Goal: Task Accomplishment & Management: Complete application form

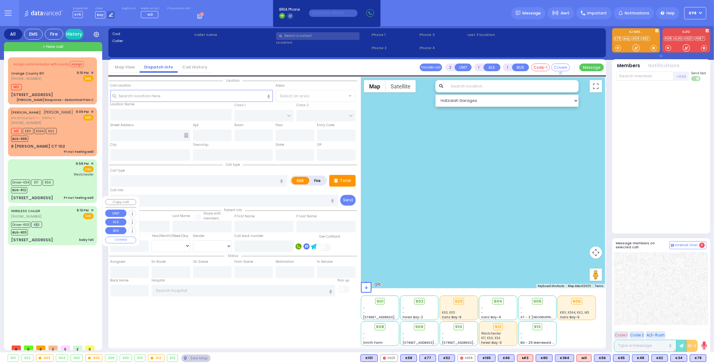
click at [36, 222] on span "K63" at bounding box center [36, 225] width 11 height 6
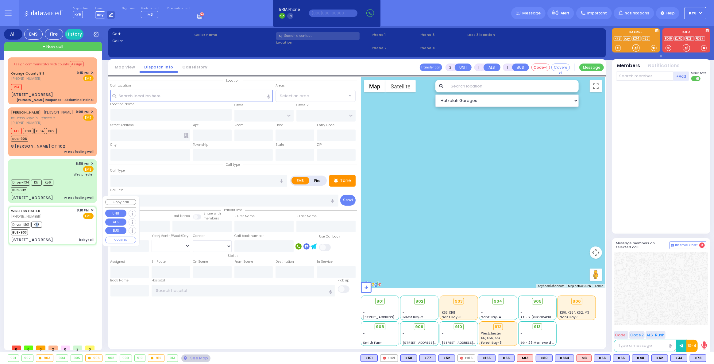
type input "6"
select select
type input "baby fell"
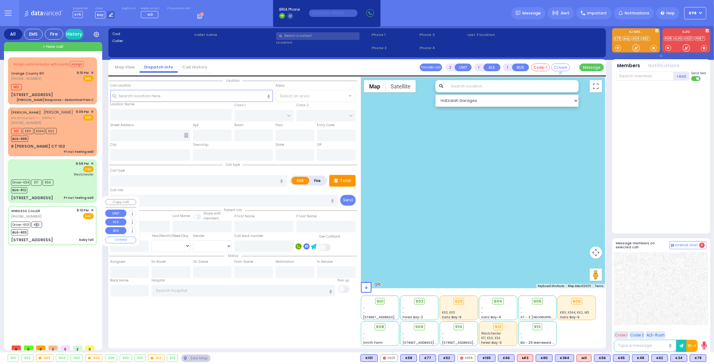
radio input "true"
type input "David"
type input "Bloom"
type input "6"
select select "Month"
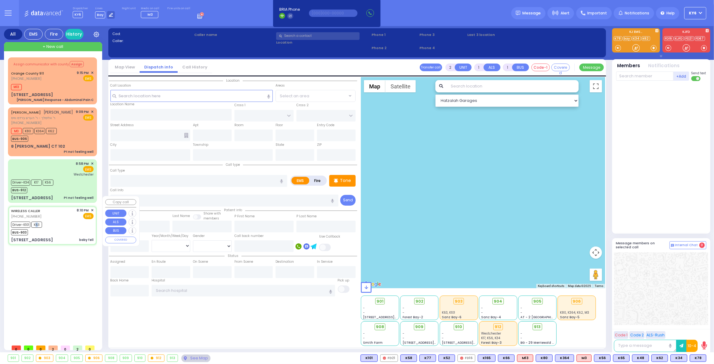
select select "[DEMOGRAPHIC_DATA]"
type input "20:10"
type input "20:11"
type input "20:12"
type input "20:34"
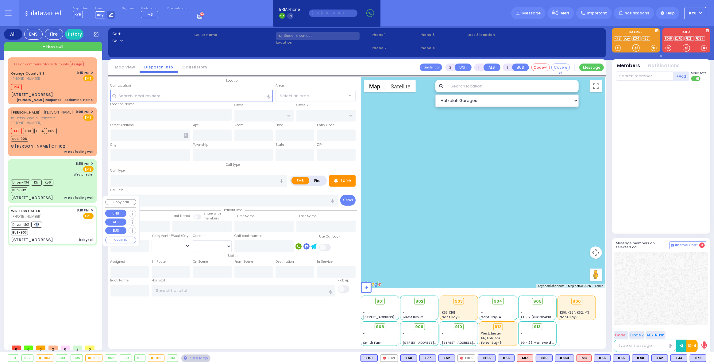
type input "21:07"
type input "Valley Hospital 4 Valley Health Plaza Paramus Paramus"
type input "LIZENSK BLVD"
type input "MORDCHE SHER BLVD"
type input "13 Schunnemunk Rd"
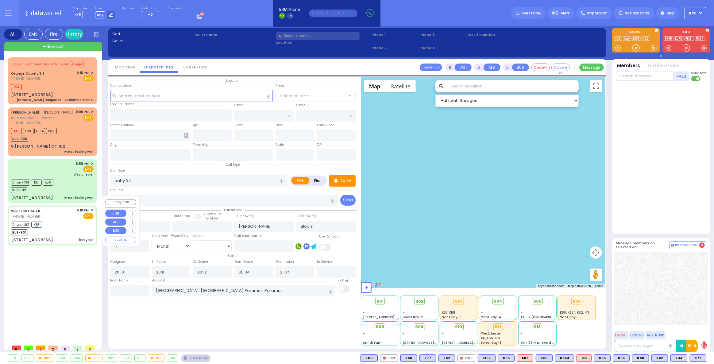
type input "203"
type input "Monroe"
type input "[US_STATE]"
type input "10950"
select select "SECTION 2"
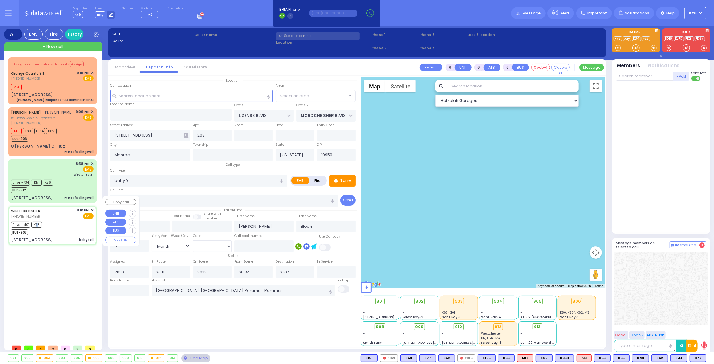
select select "Hatzalah Garages"
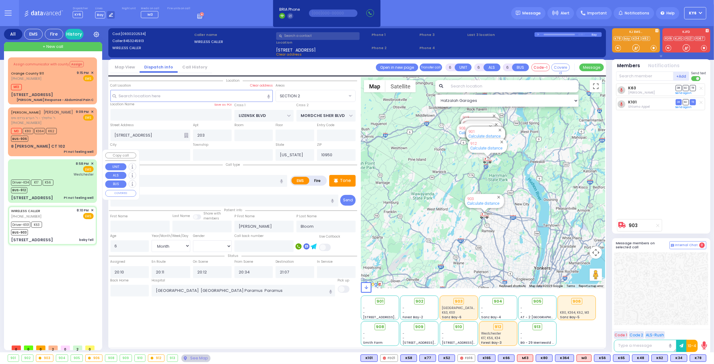
click at [48, 186] on div "BUS-912" at bounding box center [32, 190] width 42 height 8
select select
type input "Pt not feeling well"
radio input "true"
type input "Unknown"
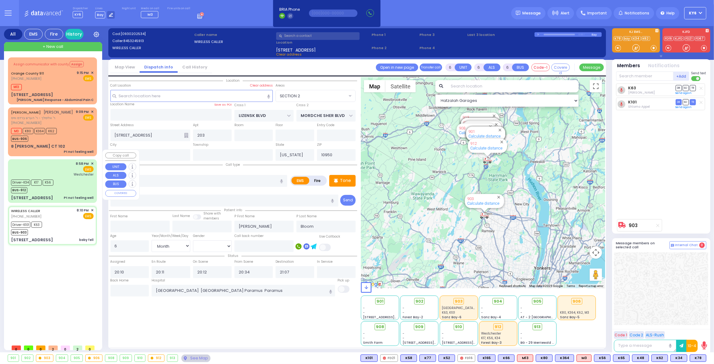
type input "Unknown"
select select "Year"
select select
type input "20:58"
type input "20:59"
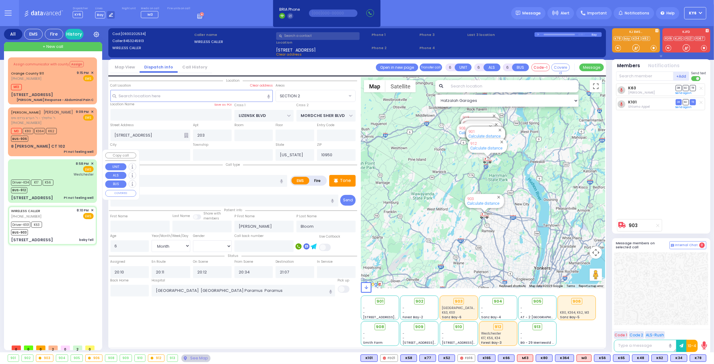
type input "21:06"
type input "21:20"
type input "[GEOGRAPHIC_DATA]-[PERSON_NAME][GEOGRAPHIC_DATA]"
select select "Hatzalah Garages"
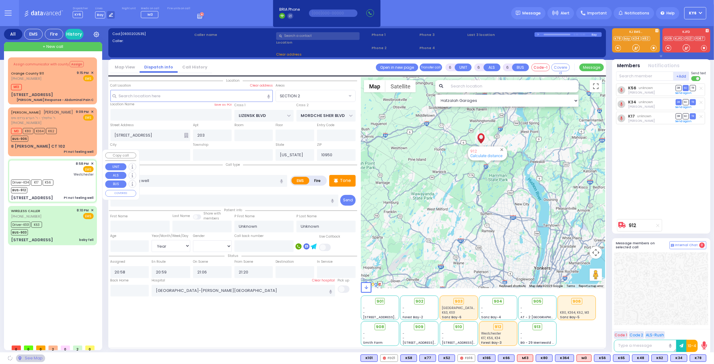
type input "PRESHBURG BLVD"
type input "[STREET_ADDRESS]"
type input "302"
type input "[PERSON_NAME]"
select select "SECTION 2"
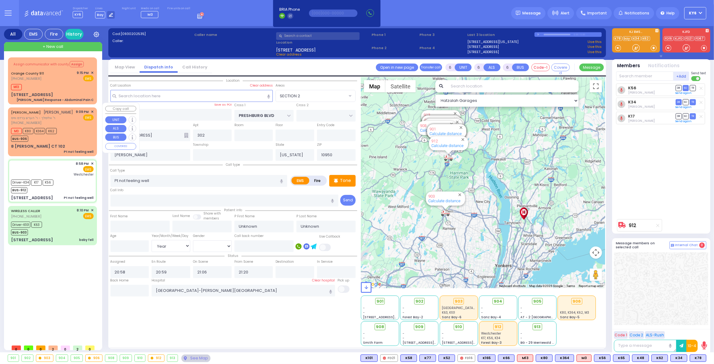
click at [41, 135] on div "BUS-906" at bounding box center [34, 138] width 46 height 8
type input "1"
type input "0"
type input "1"
select select
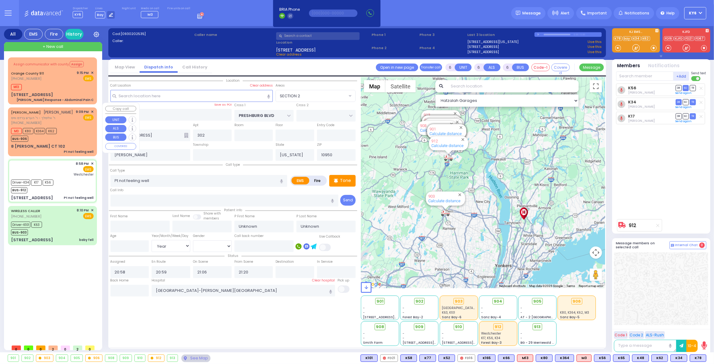
radio input "true"
type input "[PERSON_NAME]"
select select
type input "21:09"
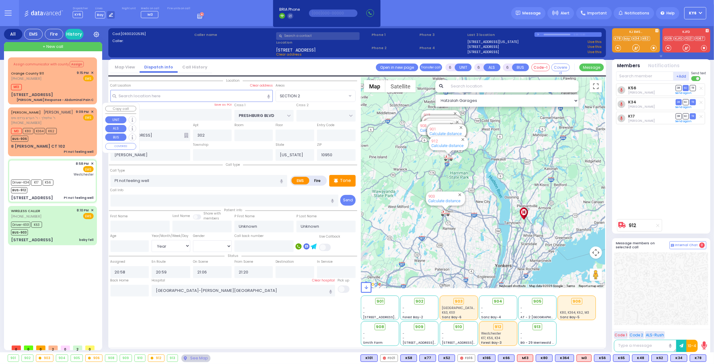
type input "21:11"
select select "Hatzalah Garages"
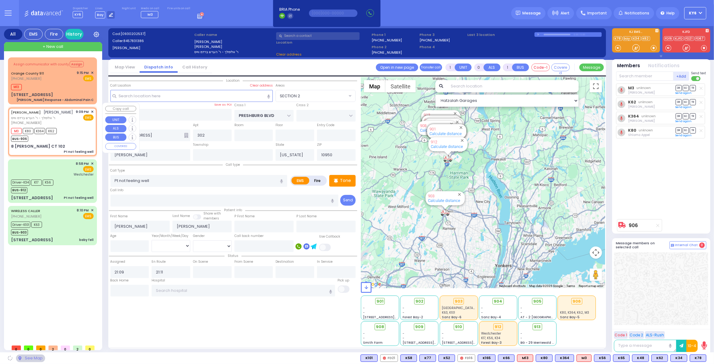
type input "ACRES RD"
type input "8 [PERSON_NAME] CT"
type input "102"
type input "Monroe"
select select "PALM TREE"
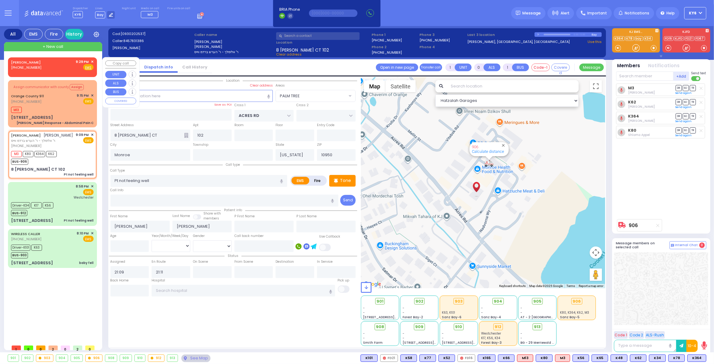
click at [94, 60] on div "FULOP,ABRAHAM (845) 903-1697 9:29 PM ✕ Fire EMS" at bounding box center [52, 66] width 87 height 16
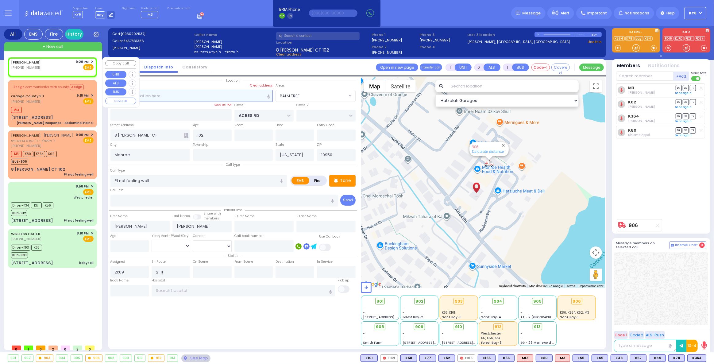
type input "2"
type input "1"
select select
radio input "true"
select select
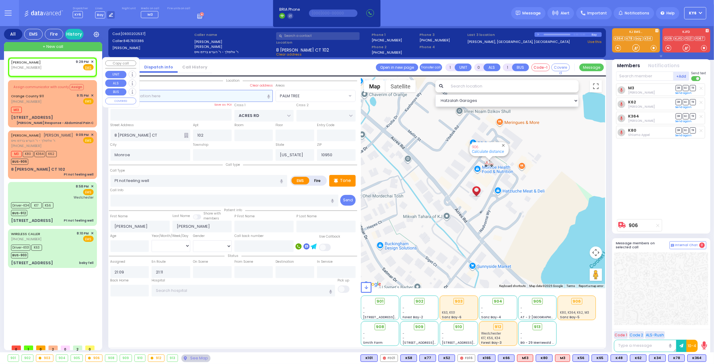
type input "21:29"
select select
radio input "true"
select select
select select "Hatzalah Garages"
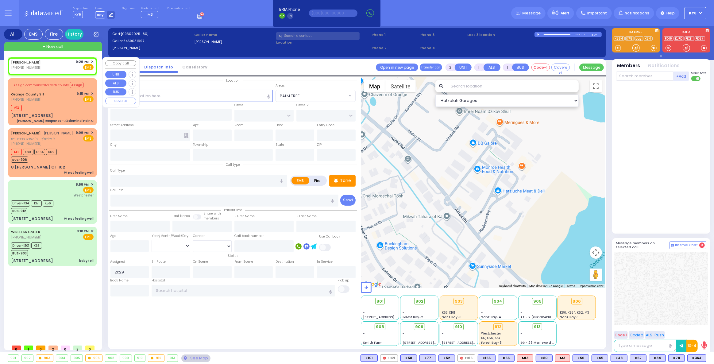
click at [91, 59] on span "✕" at bounding box center [92, 61] width 3 height 5
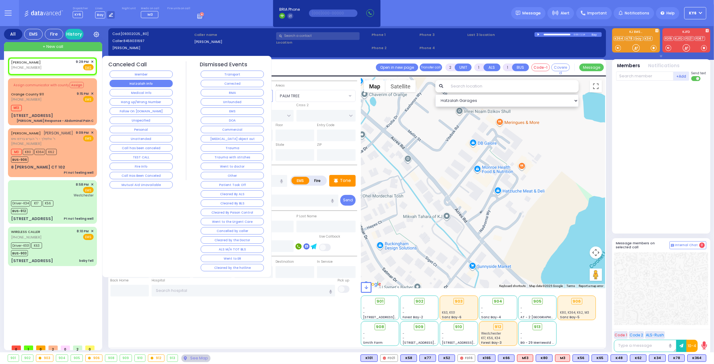
click at [150, 83] on button "Hatzalah Info" at bounding box center [141, 83] width 63 height 7
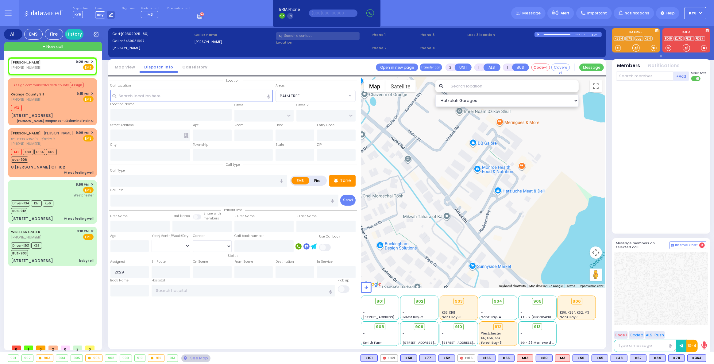
select select
radio input "true"
select select
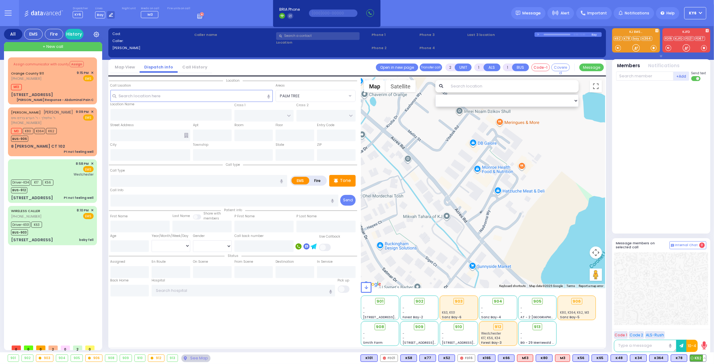
click at [704, 360] on button at bounding box center [704, 358] width 3 height 7
click at [700, 330] on icon at bounding box center [700, 331] width 6 height 6
click at [701, 329] on icon at bounding box center [700, 331] width 6 height 6
click at [52, 134] on div "BUS-906" at bounding box center [34, 138] width 46 height 8
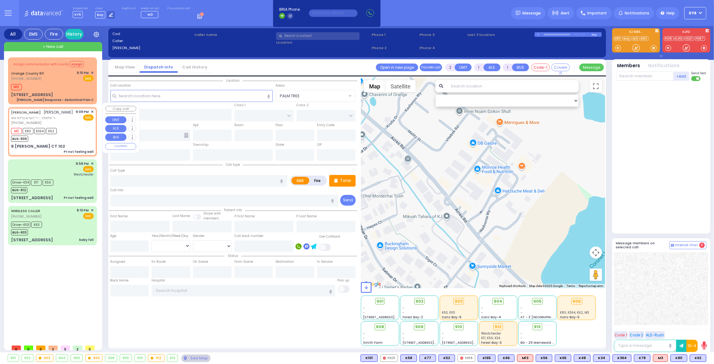
type input "1"
type input "0"
select select
type input "Pt not feeling well"
radio input "true"
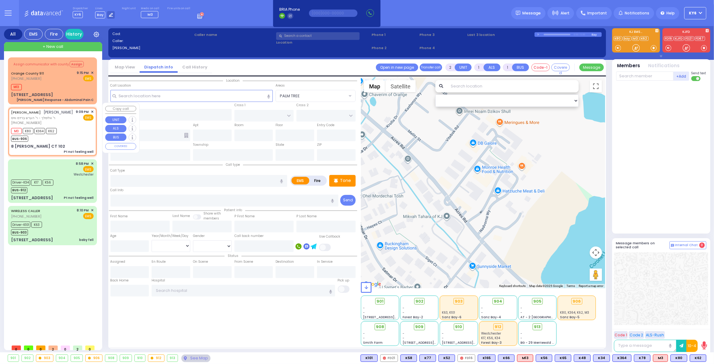
type input "[PERSON_NAME]"
select select
type input "21:09"
type input "21:11"
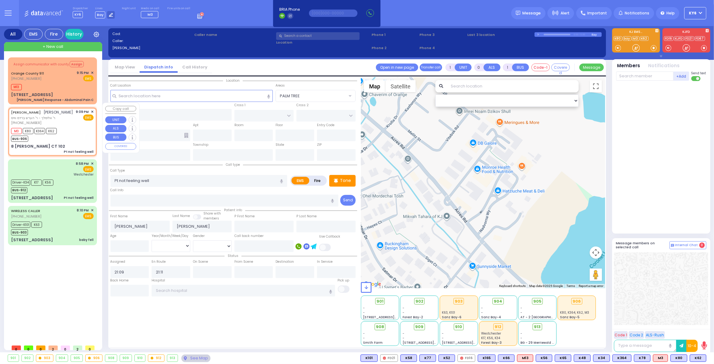
select select "Hatzalah Garages"
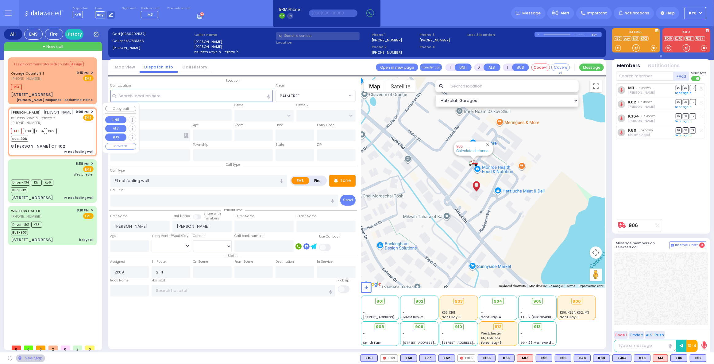
type input "ACRES RD"
type input "8 [PERSON_NAME] CT"
type input "102"
type input "Monroe"
type input "[US_STATE]"
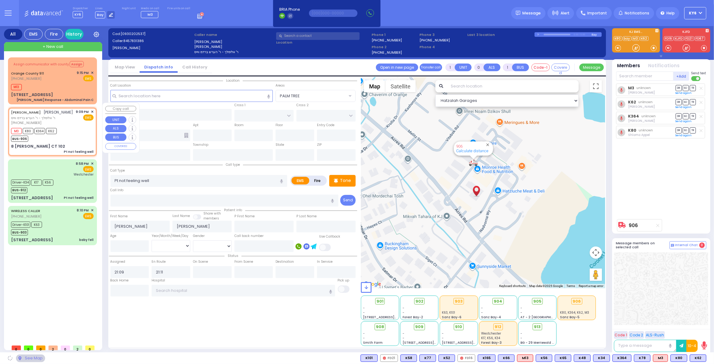
type input "10950"
select select "PALM TREE"
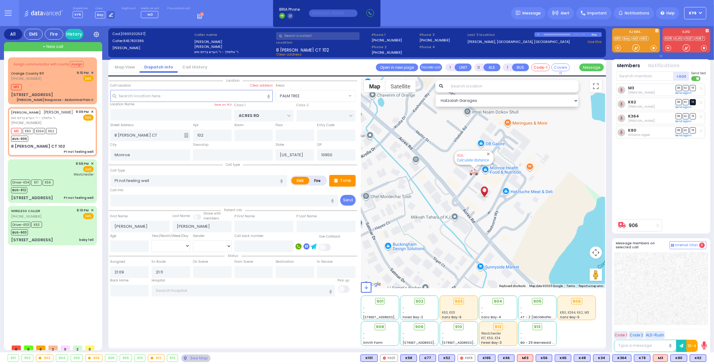
click at [693, 100] on span "TR" at bounding box center [693, 102] width 6 height 6
select select
radio input "true"
select select
type input "21:33"
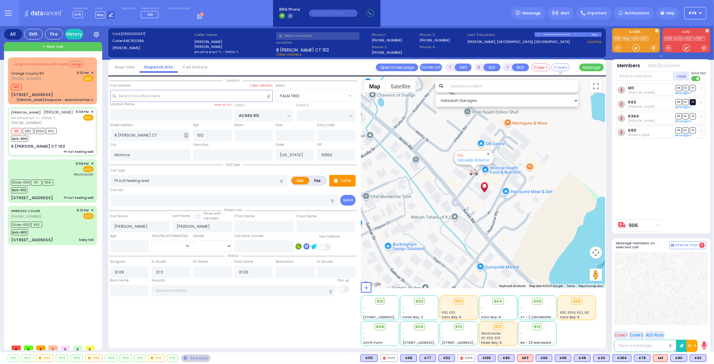
select select "Hatzalah Garages"
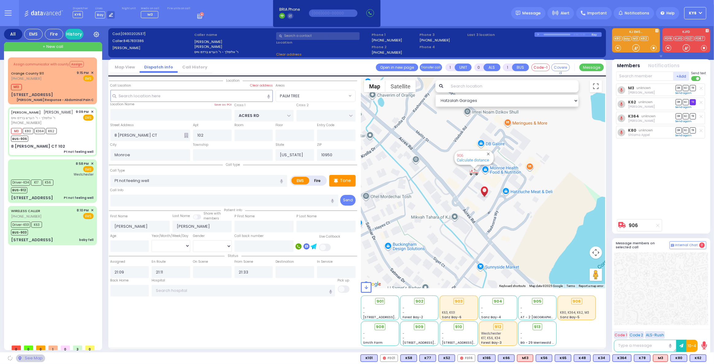
select select "PALM TREE"
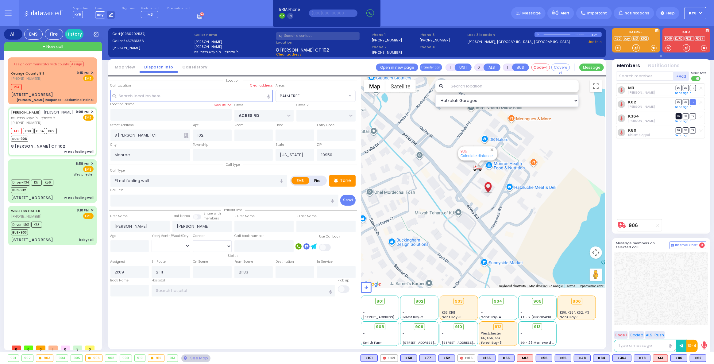
click at [679, 116] on span "DR" at bounding box center [679, 116] width 6 height 6
select select
radio input "true"
select select
select select "PALM TREE"
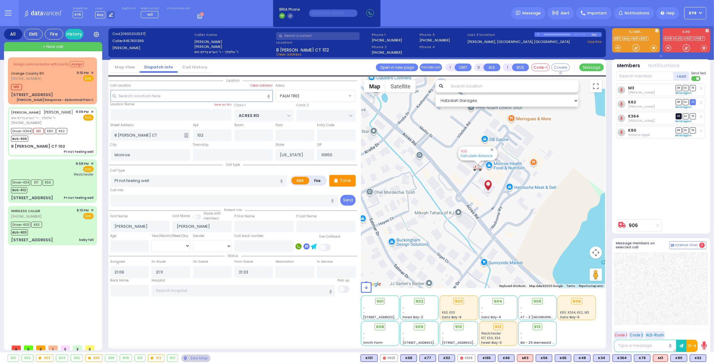
select select "Hatzalah Garages"
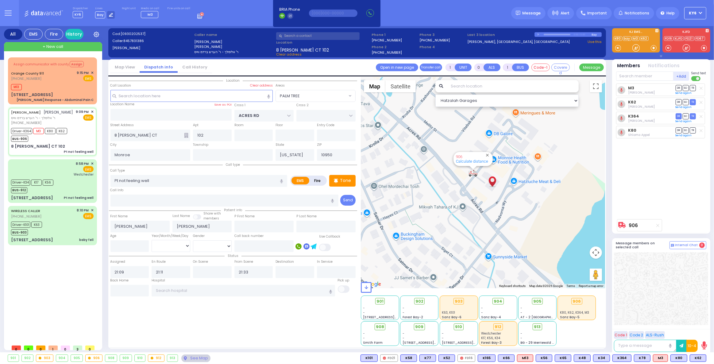
drag, startPoint x: 705, startPoint y: 357, endPoint x: 705, endPoint y: 351, distance: 6.1
click at [705, 351] on div "Dispatcher KY6 ?" at bounding box center [357, 182] width 714 height 364
click at [706, 358] on button at bounding box center [704, 358] width 3 height 7
click at [701, 330] on icon at bounding box center [700, 331] width 6 height 6
click at [698, 321] on icon at bounding box center [700, 322] width 6 height 6
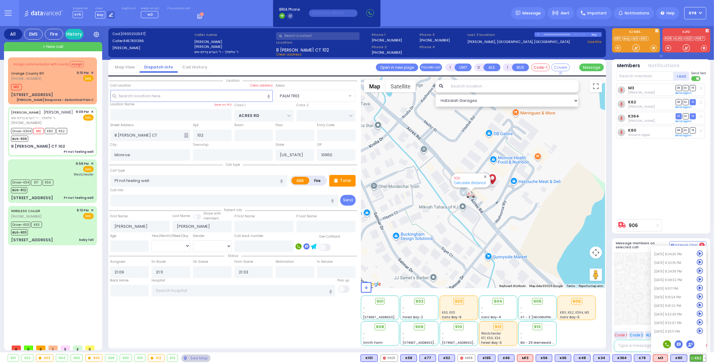
click at [701, 312] on icon at bounding box center [700, 314] width 6 height 6
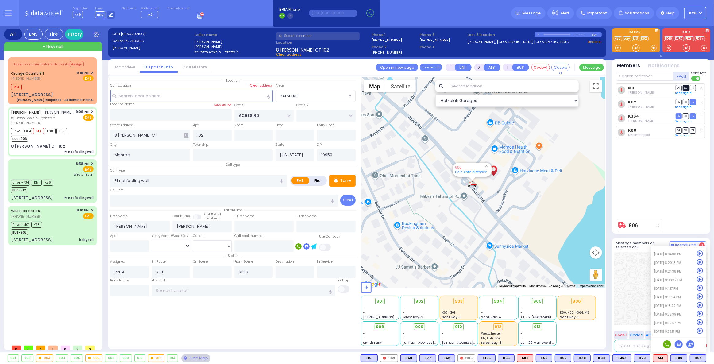
click at [687, 87] on span "SO" at bounding box center [686, 88] width 6 height 6
select select
radio input "true"
select select
select select "Hatzalah Garages"
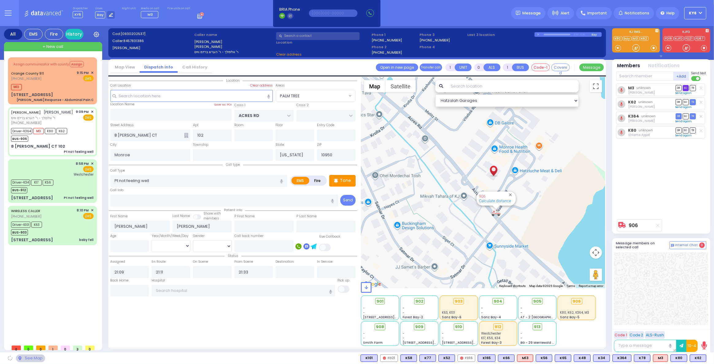
select select "PALM TREE"
click at [687, 87] on span "SO" at bounding box center [686, 88] width 6 height 6
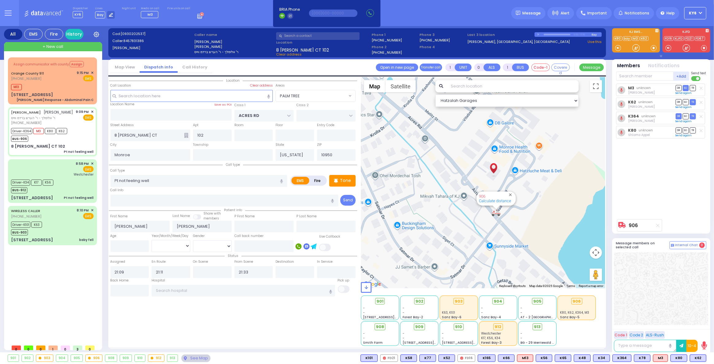
select select
radio input "true"
select select
select select "Hatzalah Garages"
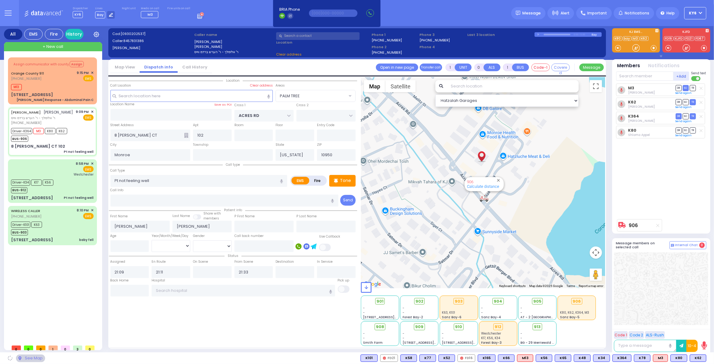
select select "PALM TREE"
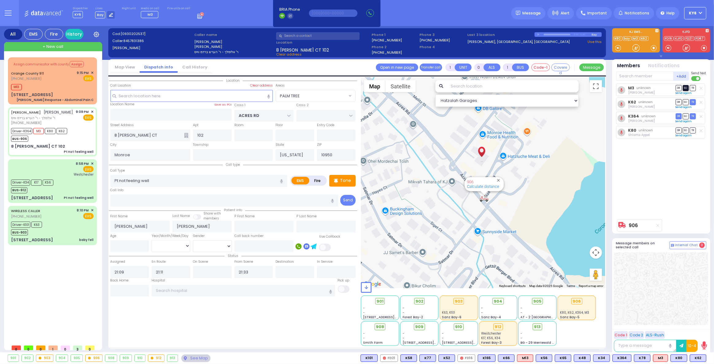
click at [687, 88] on span "SO" at bounding box center [686, 88] width 6 height 6
select select
radio input "true"
select select
select select "Hatzalah Garages"
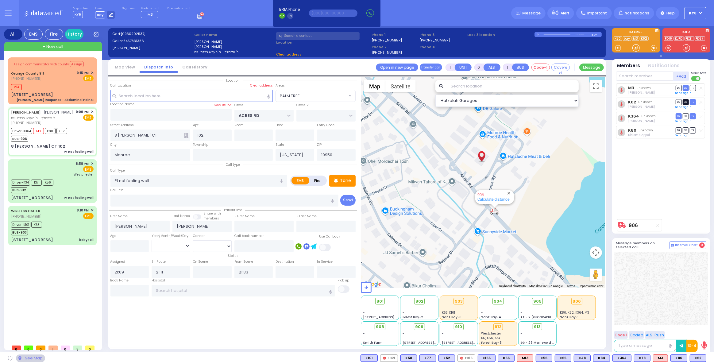
select select "PALM TREE"
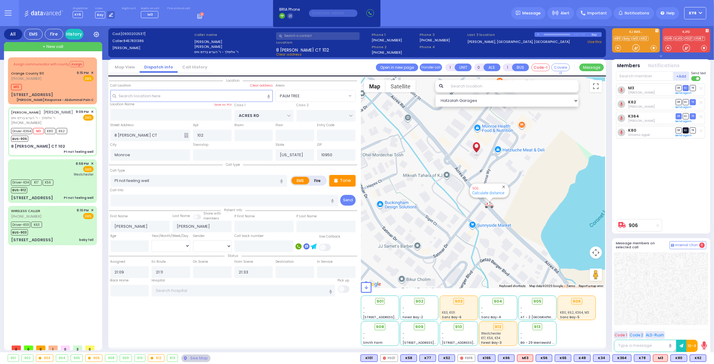
click at [684, 128] on span "SO" at bounding box center [686, 130] width 6 height 6
select select
radio input "true"
select select
select select "PALM TREE"
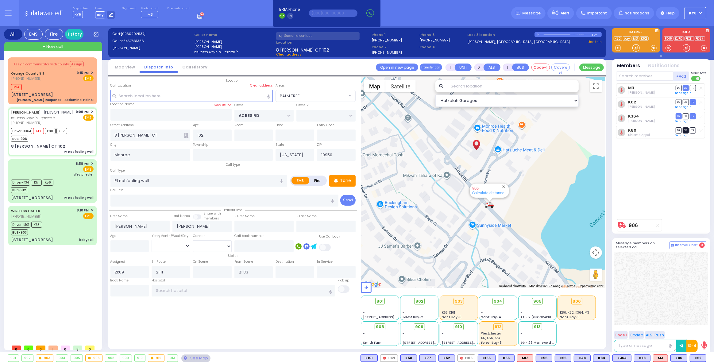
select select "Hatzalah Garages"
click at [687, 129] on span "SO" at bounding box center [686, 130] width 6 height 6
select select
radio input "true"
select select
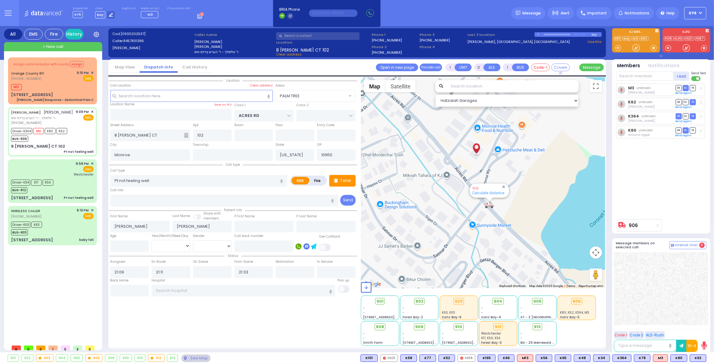
select select "Hatzalah Garages"
select select "PALM TREE"
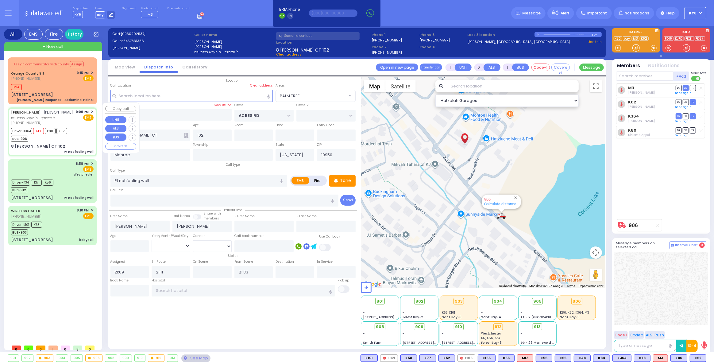
click at [48, 128] on span "K80" at bounding box center [50, 131] width 11 height 6
select select
radio input "true"
select select
select select "Hatzalah Garages"
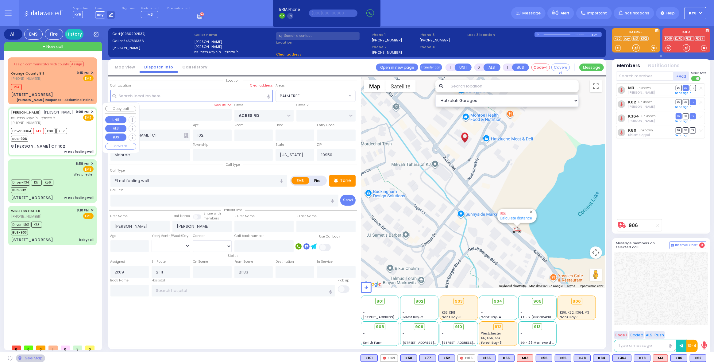
select select "PALM TREE"
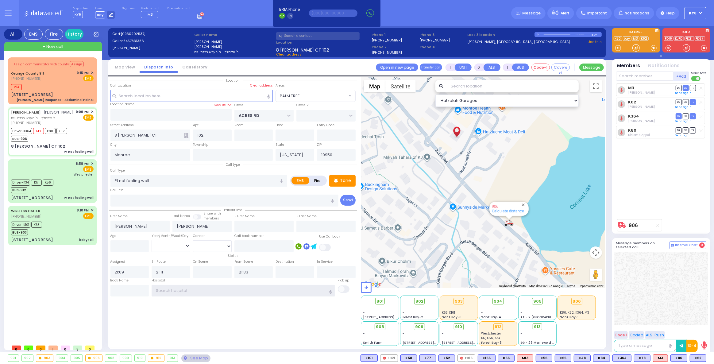
click at [161, 291] on input "text" at bounding box center [243, 291] width 183 height 12
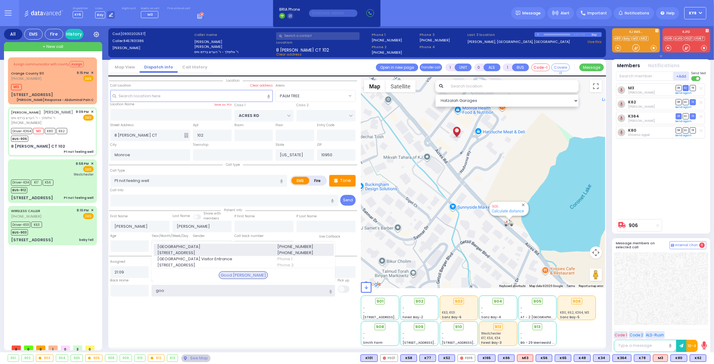
type input "goo"
click at [176, 250] on span "255 Lafayette Ave." at bounding box center [213, 253] width 112 height 6
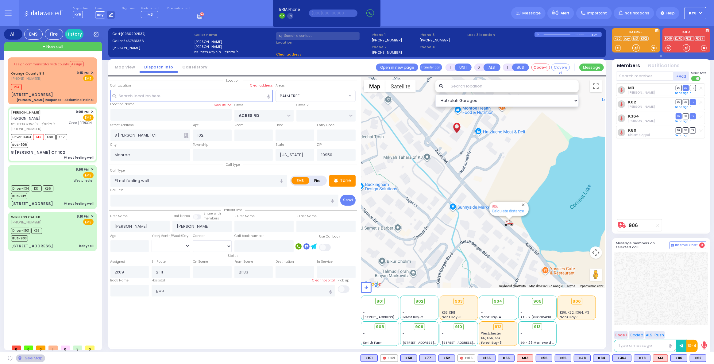
select select
radio input "true"
select select
type input "[GEOGRAPHIC_DATA]"
select select "Hatzalah Garages"
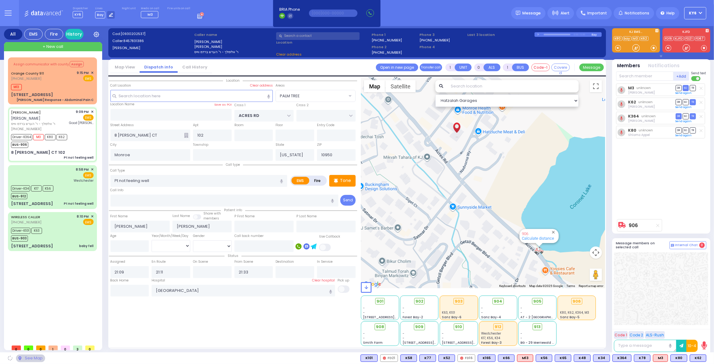
select select "PALM TREE"
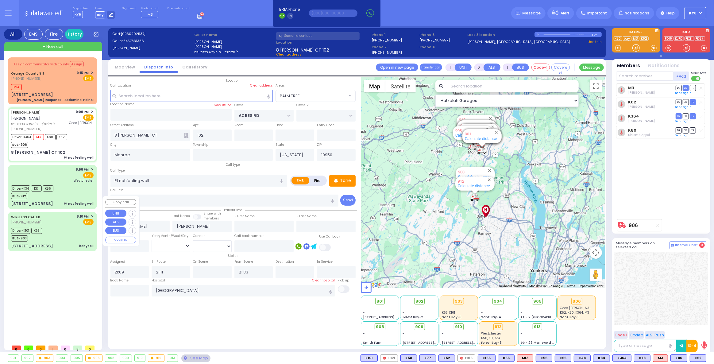
click at [48, 226] on div "WIRELESS CALLER (845) 324-5913 8:10 PM ✕ EMS K63" at bounding box center [52, 231] width 87 height 37
type input "6"
select select
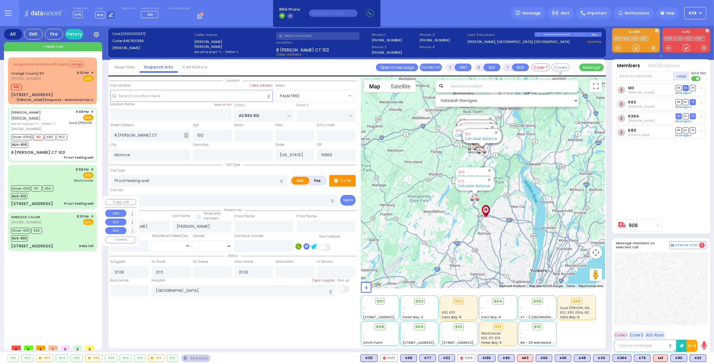
type input "baby fell"
radio input "true"
type input "David"
type input "Bloom"
type input "6"
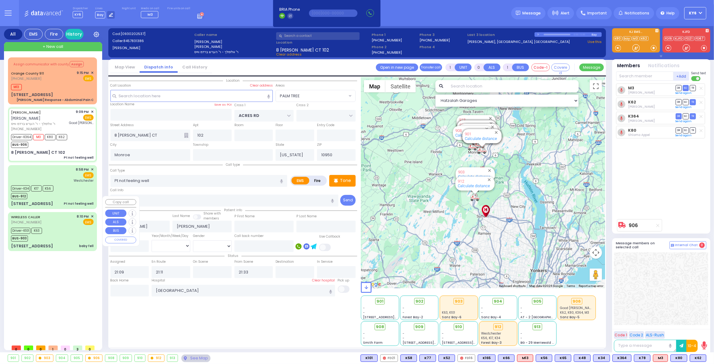
select select "Month"
select select "[DEMOGRAPHIC_DATA]"
type input "20:10"
type input "20:11"
type input "20:12"
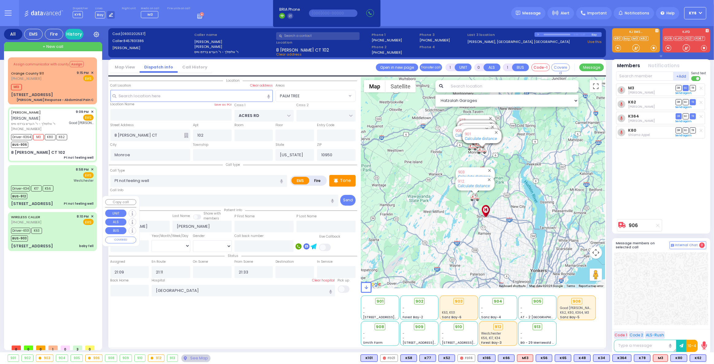
type input "20:34"
type input "21:07"
type input "Valley Hospital 4 Valley Health Plaza Paramus Paramus"
type input "LIZENSK BLVD"
type input "MORDCHE SHER BLVD"
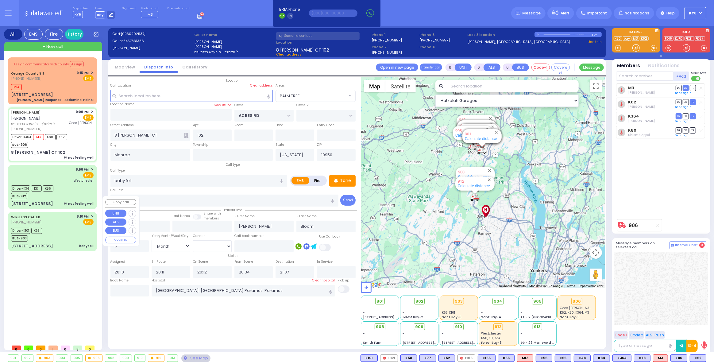
type input "13 Schunnemunk Rd"
type input "203"
select select "Hatzalah Garages"
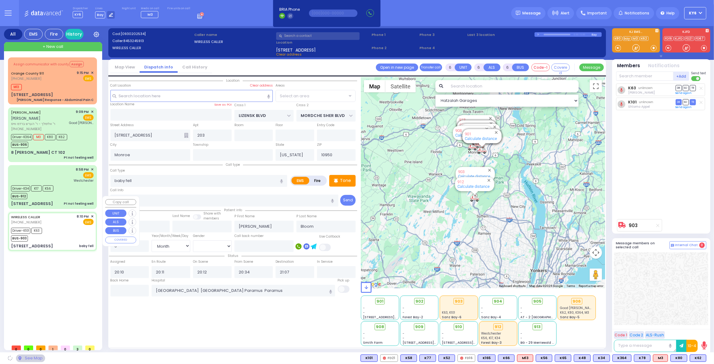
select select "SECTION 2"
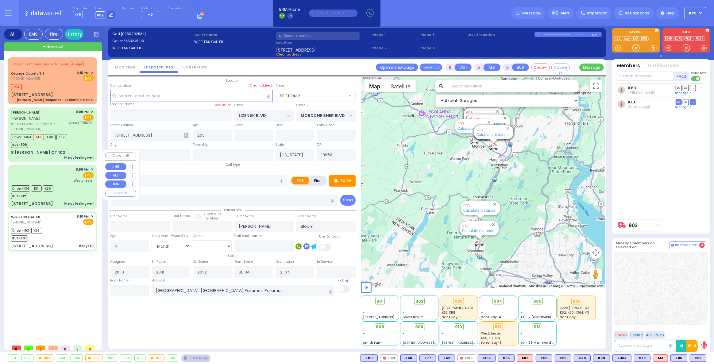
click at [49, 192] on div "BUS-912" at bounding box center [32, 196] width 42 height 8
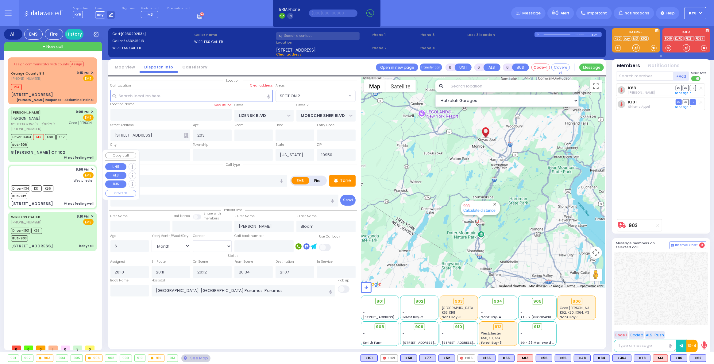
select select
type input "Pt not feeling well"
radio input "true"
type input "Unknown"
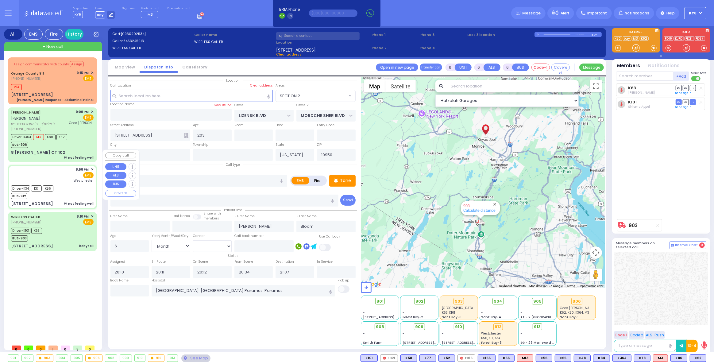
select select "Year"
select select
type input "20:58"
type input "20:59"
type input "21:06"
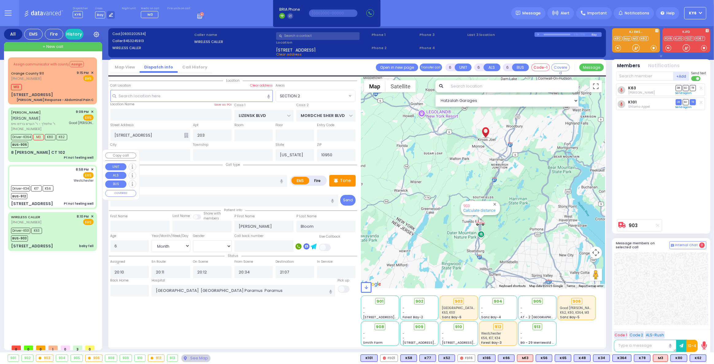
type input "21:20"
type input "[GEOGRAPHIC_DATA]-[PERSON_NAME][GEOGRAPHIC_DATA]"
type input "PRESHBURG BLVD"
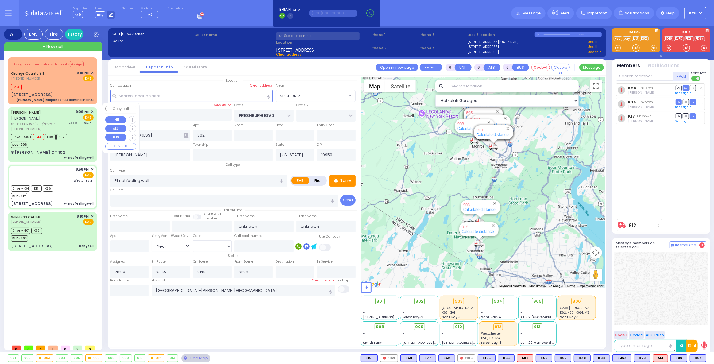
click at [48, 140] on div "BUS-906" at bounding box center [39, 144] width 56 height 8
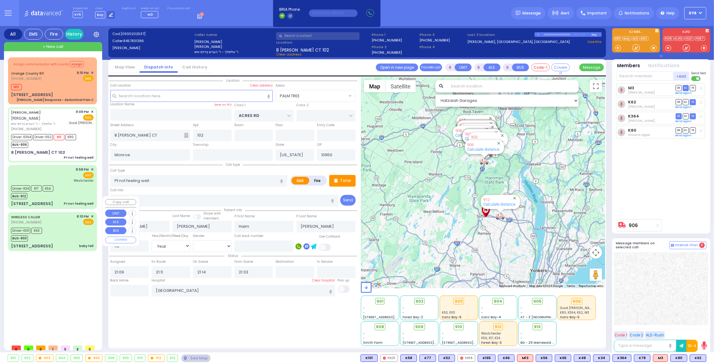
click at [57, 226] on div "Driver-K101 K63 BUS-903" at bounding box center [52, 233] width 83 height 15
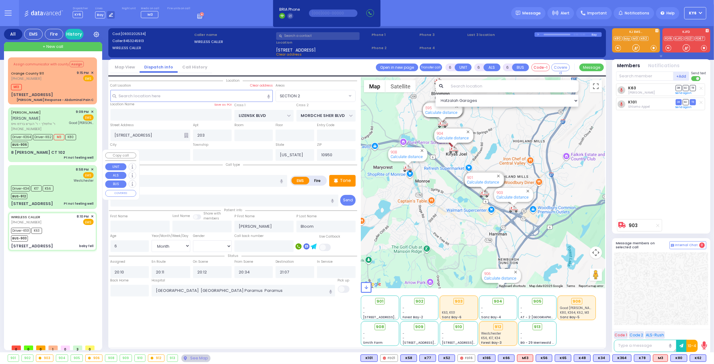
click at [47, 192] on div "BUS-912" at bounding box center [32, 196] width 42 height 8
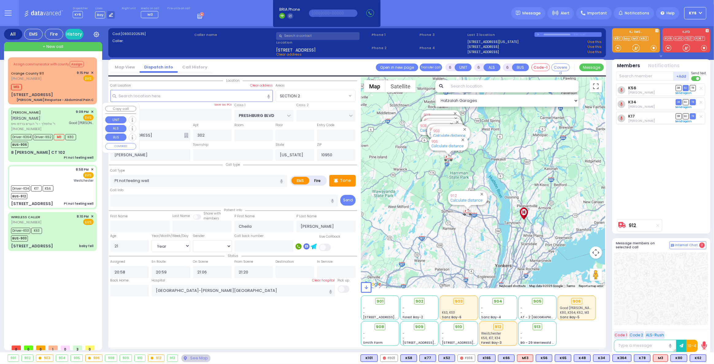
click at [62, 140] on div "BUS-906" at bounding box center [43, 144] width 65 height 8
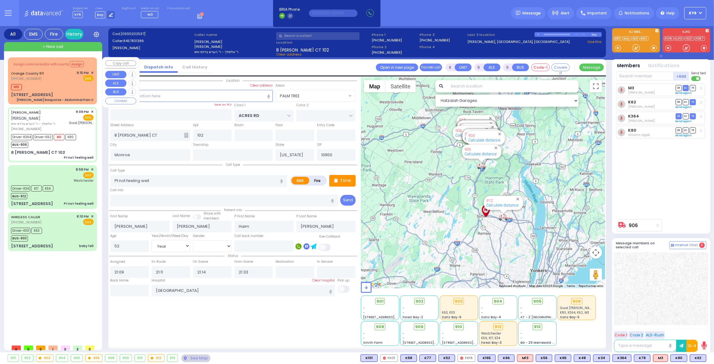
click at [67, 78] on div "Orange County 911 (845) 469-0911 9:15 PM ✕ EMS" at bounding box center [52, 75] width 83 height 11
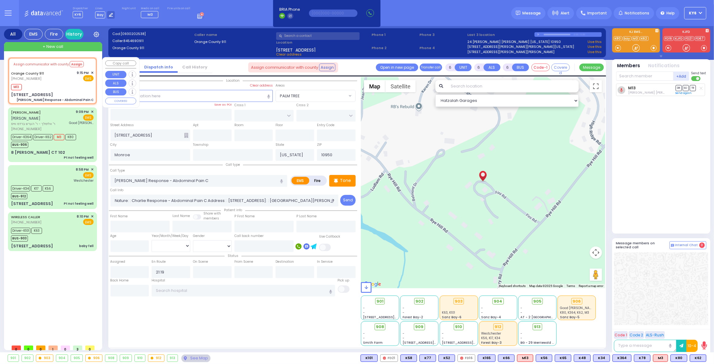
click at [50, 87] on div "M13" at bounding box center [52, 87] width 83 height 8
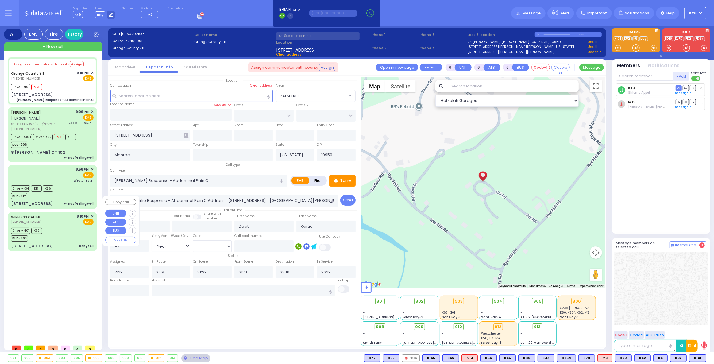
click at [40, 226] on div "Driver-K101 K63" at bounding box center [26, 230] width 31 height 8
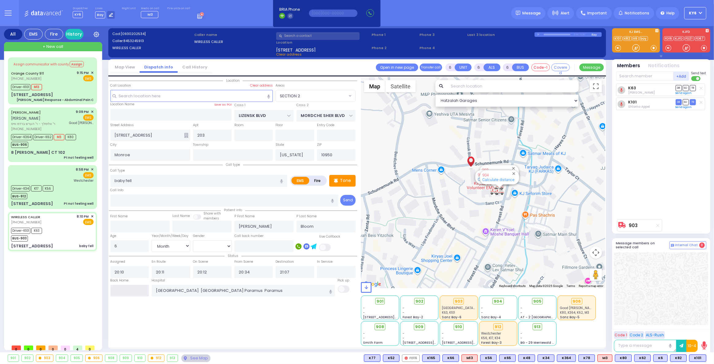
click at [129, 293] on input "text" at bounding box center [129, 291] width 39 height 12
click at [128, 293] on input "text" at bounding box center [129, 291] width 39 height 12
click at [128, 292] on input "text" at bounding box center [129, 291] width 39 height 12
click at [127, 291] on input "text" at bounding box center [129, 291] width 39 height 12
click at [124, 290] on input "text" at bounding box center [129, 291] width 39 height 12
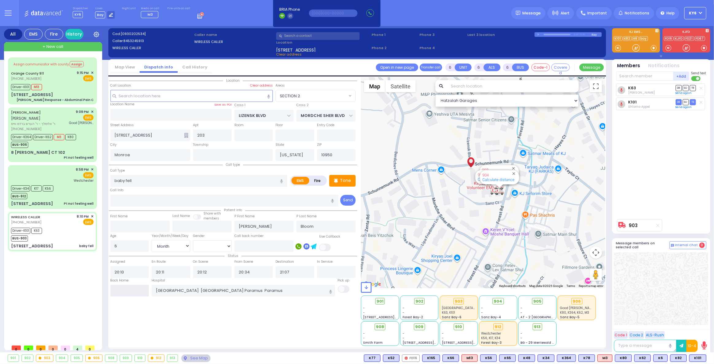
click at [124, 290] on input "text" at bounding box center [129, 291] width 39 height 12
click at [125, 290] on input "21:55" at bounding box center [129, 291] width 39 height 12
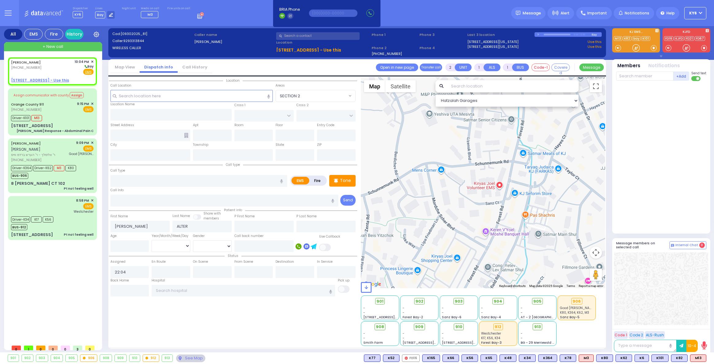
select select
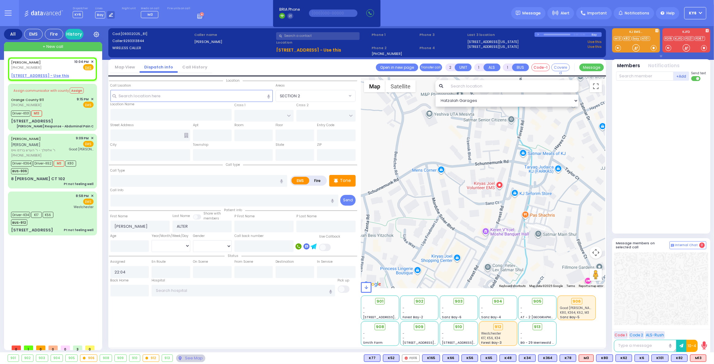
select select
radio input "true"
select select
select select "Hatzalah Garages"
click at [93, 60] on span "✕" at bounding box center [92, 61] width 3 height 5
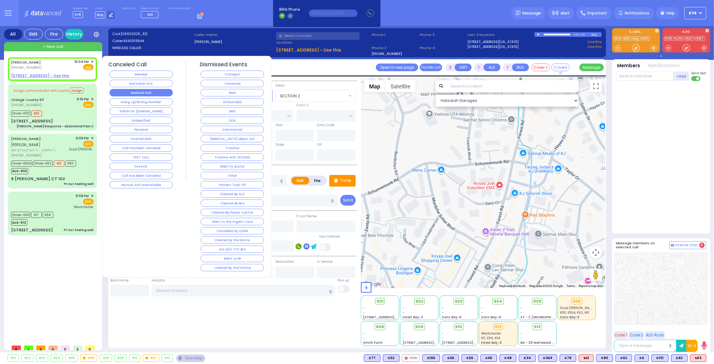
click at [157, 91] on button "Medical Info" at bounding box center [141, 92] width 63 height 7
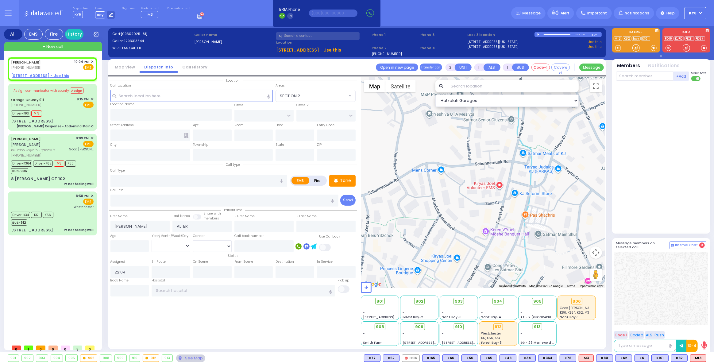
select select
radio input "true"
select select
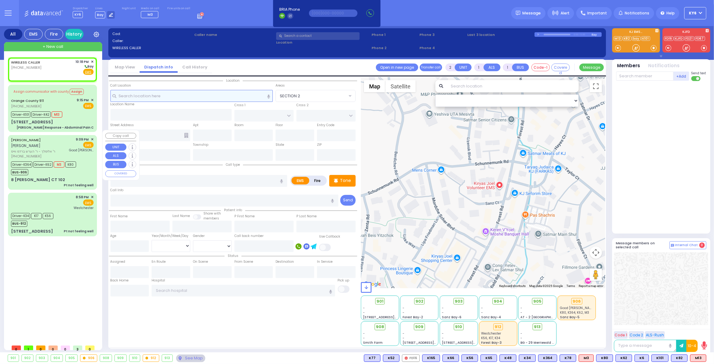
select select
radio input "true"
select select
type input "22:18"
select select "Hatzalah Garages"
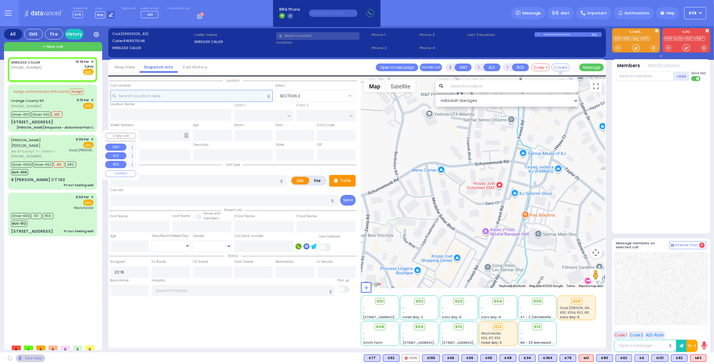
select select
radio input "true"
select select
select select "Hatzalah Garages"
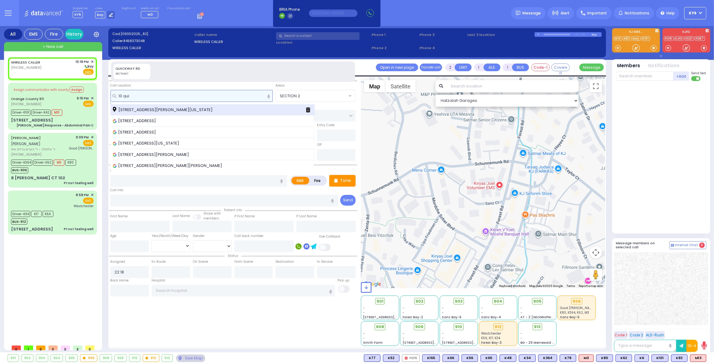
type input "10 qui"
click at [149, 109] on span "[STREET_ADDRESS][PERSON_NAME][US_STATE]" at bounding box center [164, 110] width 102 height 6
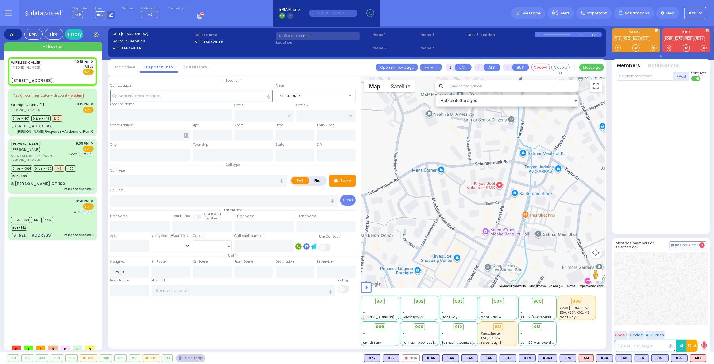
select select
radio input "true"
select select
type input "LUBLIN WAY"
type input "FOREST RD"
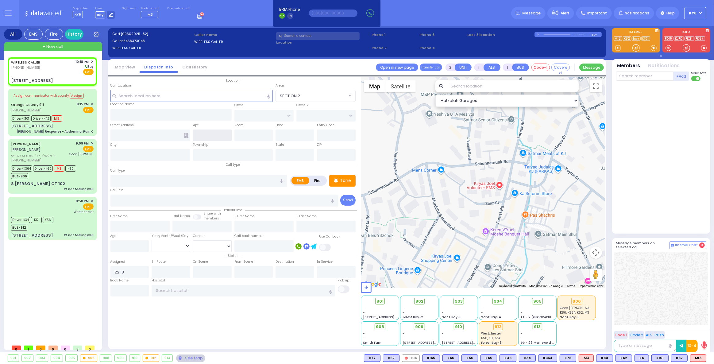
type input "[STREET_ADDRESS]"
type input "[PERSON_NAME]"
type input "[US_STATE]"
type input "10950"
select select "SECTION 1"
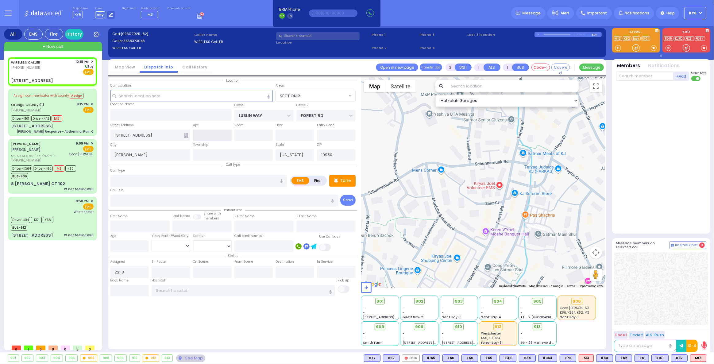
select select "Hatzalah Garages"
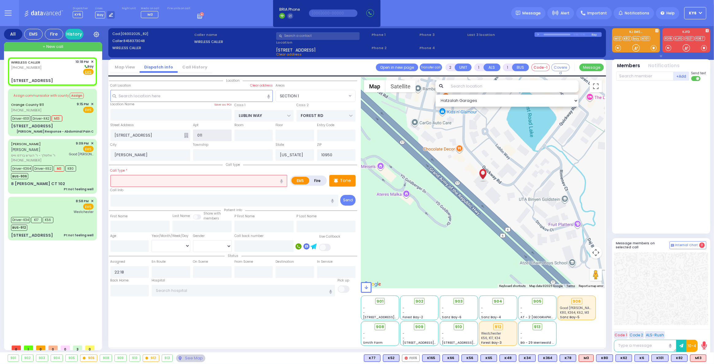
type input "011"
drag, startPoint x: 123, startPoint y: 183, endPoint x: 127, endPoint y: 182, distance: 4.8
click at [123, 183] on input "text" at bounding box center [198, 181] width 177 height 12
select select
radio input "true"
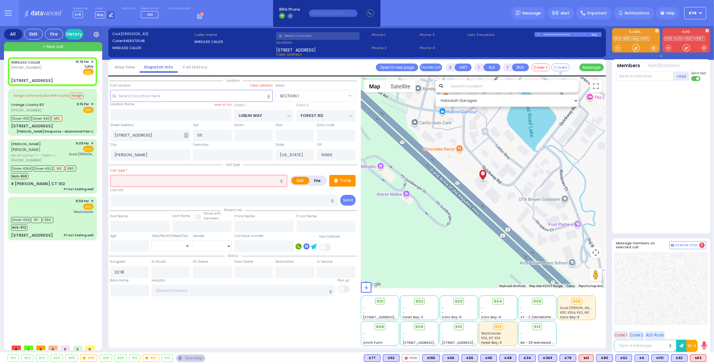
select select
select select "Hatzalah Garages"
select select "SECTION 1"
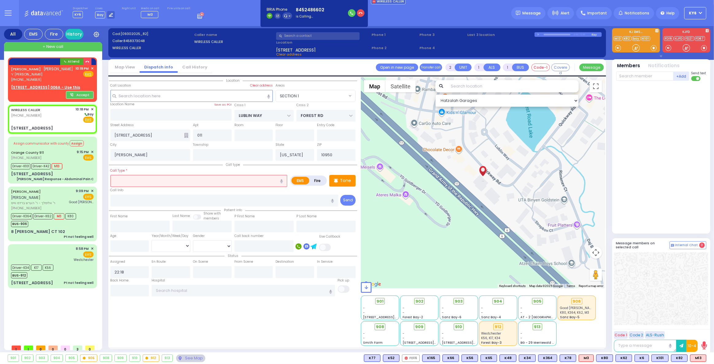
select select
radio input "true"
select select
select select "Hatzalah Garages"
select select "SECTION 1"
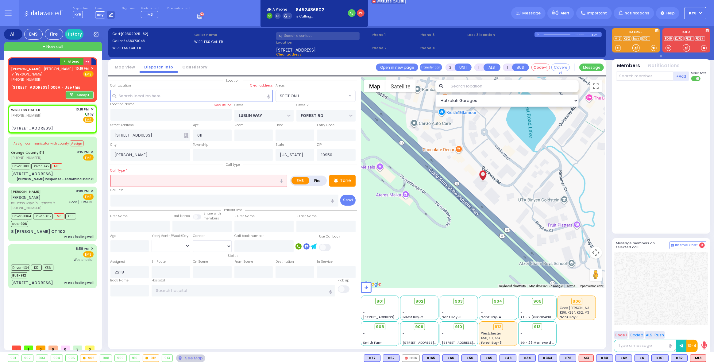
click at [283, 180] on icon "button" at bounding box center [281, 181] width 3 height 4
type input "play [PERSON_NAME]"
select select
radio input "true"
select select
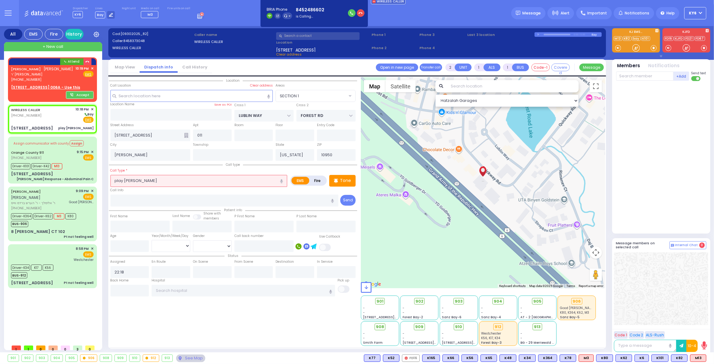
select select "Hatzalah Garages"
select select "SECTION 1"
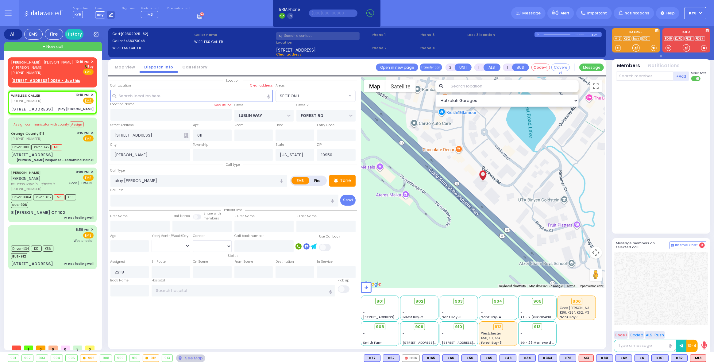
select select
radio input "true"
select select
select select "Hatzalah Garages"
select select "SECTION 1"
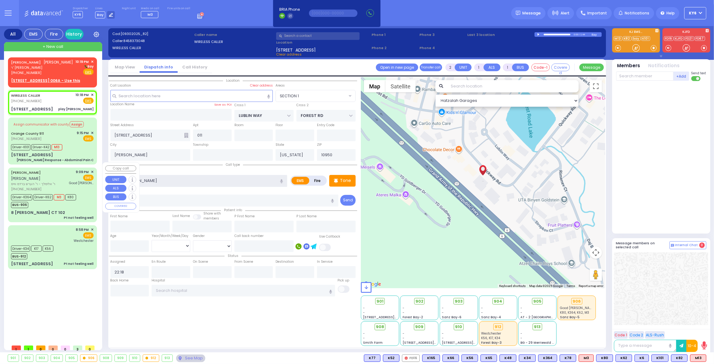
drag, startPoint x: 151, startPoint y: 182, endPoint x: 96, endPoint y: 186, distance: 55.4
click at [96, 186] on div "All EMS Fire History Settings" at bounding box center [357, 190] width 706 height 329
click at [40, 75] on div "[PERSON_NAME] [PERSON_NAME] ר' [PERSON_NAME] [PHONE_NUMBER] 10:19 PM ✕ [GEOGRAP…" at bounding box center [52, 71] width 87 height 26
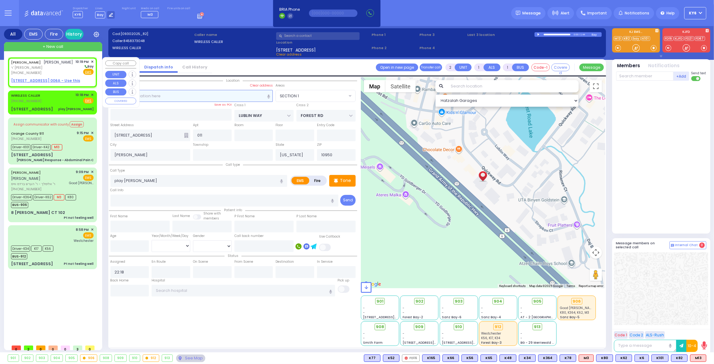
select select
radio input "true"
type input "[PERSON_NAME]"
select select
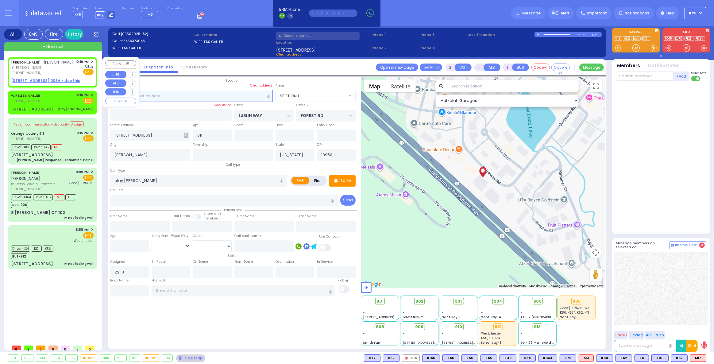
type input "22:19"
select select "Hatzalah Garages"
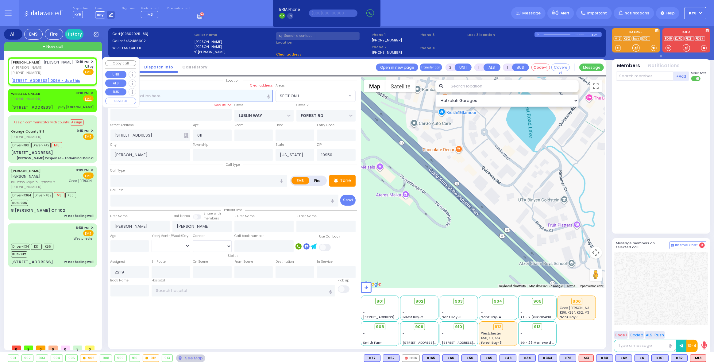
select select
radio input "true"
select select
select select "Hatzalah Garages"
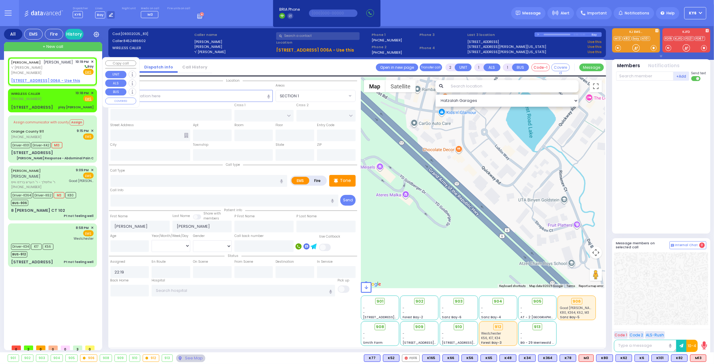
click at [34, 73] on span "[PHONE_NUMBER]" at bounding box center [26, 72] width 30 height 5
select select
radio input "true"
select select
select select "Hatzalah Garages"
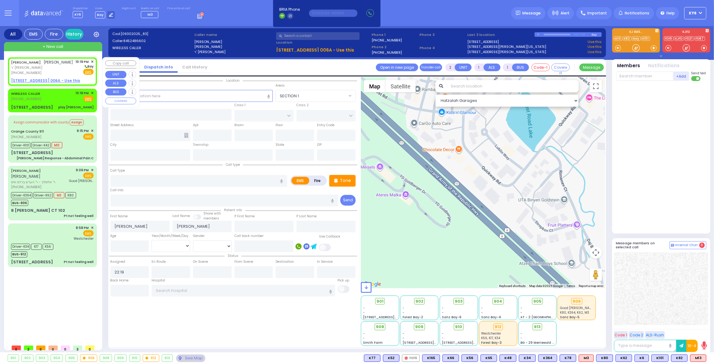
click at [36, 79] on u "[STREET_ADDRESS] 006A - Use this" at bounding box center [45, 80] width 69 height 5
select select
radio input "true"
select select
select select "Hatzalah Garages"
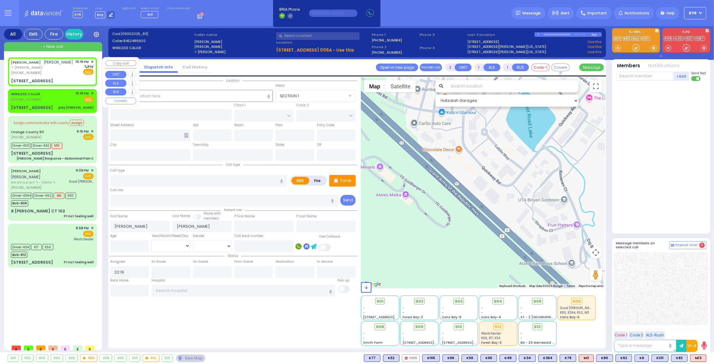
select select
radio input "true"
select select
type input "[PERSON_NAME][GEOGRAPHIC_DATA]"
type input "CHUST RD"
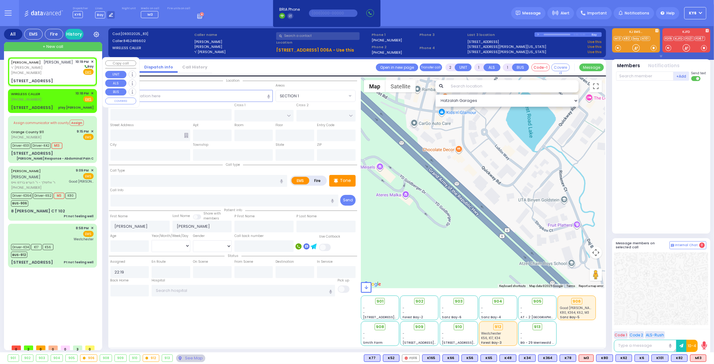
type input "[STREET_ADDRESS]"
type input "006a"
type input "[PERSON_NAME]"
type input "[US_STATE]"
type input "10950"
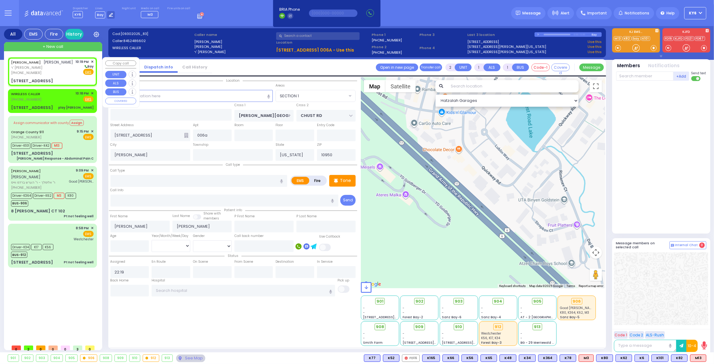
select select "Hatzalah Garages"
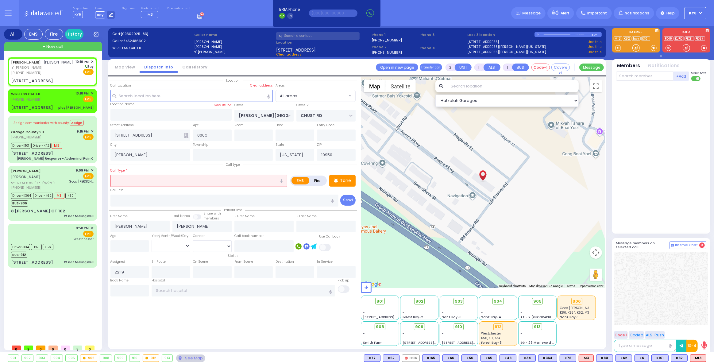
click at [134, 184] on input "text" at bounding box center [198, 181] width 177 height 12
type input "dizz"
select select
radio input "true"
select select
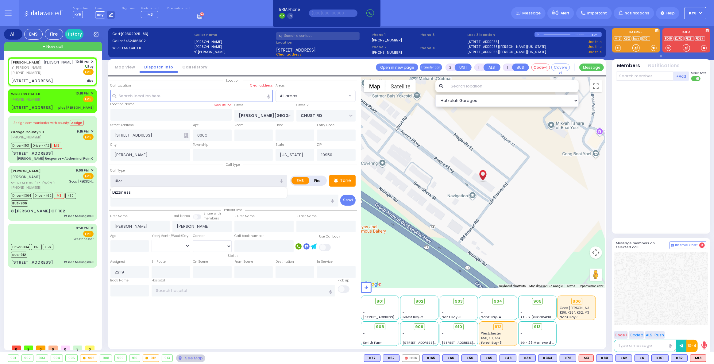
select select "Hatzalah Garages"
click at [137, 193] on div "Dizziness" at bounding box center [199, 192] width 174 height 6
type input "Dizziness"
type input "1"
type input "0"
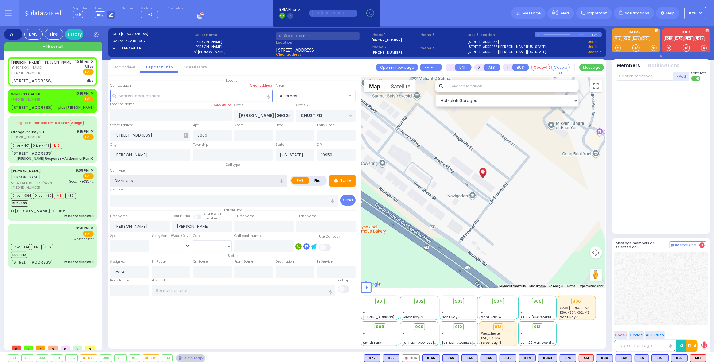
select select
radio input "true"
select select
select select "Hatzalah Garages"
radio input "true"
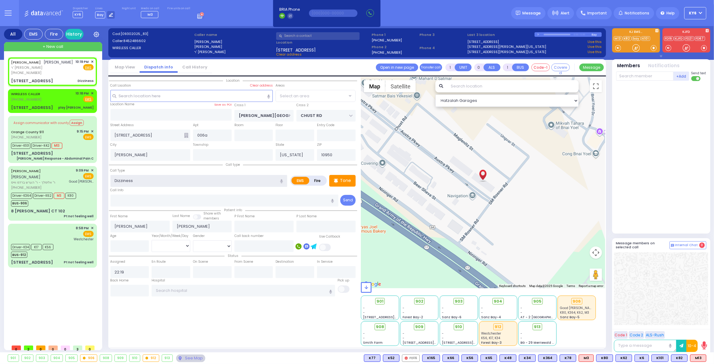
select select
select select "Hatzalah Garages"
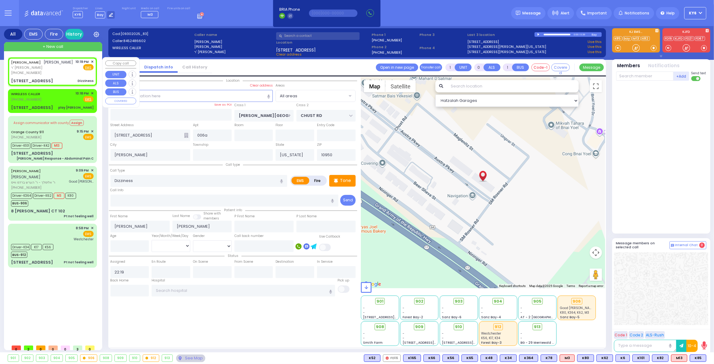
click at [37, 72] on span "[PHONE_NUMBER]" at bounding box center [26, 72] width 30 height 5
select select
radio input "true"
select select
select select "Hatzalah Garages"
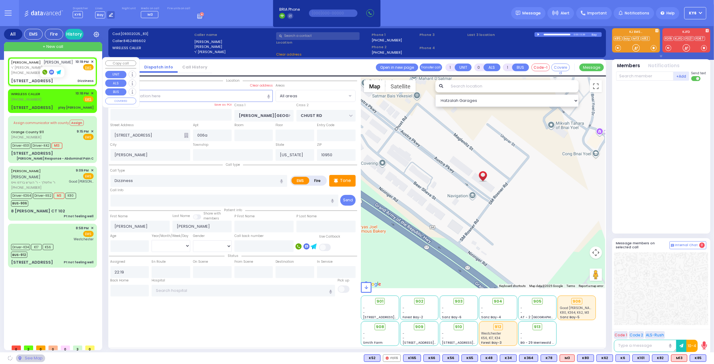
select select
radio input "true"
select select
select select "Hatzalah Garages"
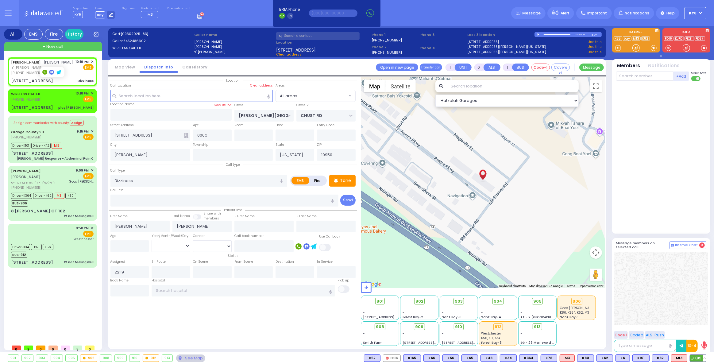
click at [699, 358] on span "K85" at bounding box center [698, 358] width 16 height 7
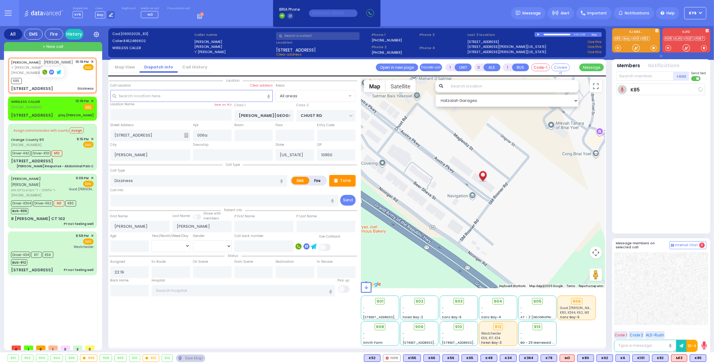
select select
radio input "true"
select select
type input "22:21"
select select "Hatzalah Garages"
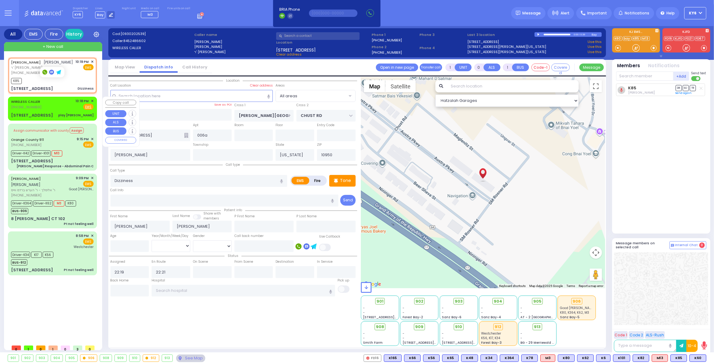
click at [59, 112] on div "[STREET_ADDRESS] play [PERSON_NAME] felt" at bounding box center [52, 115] width 83 height 6
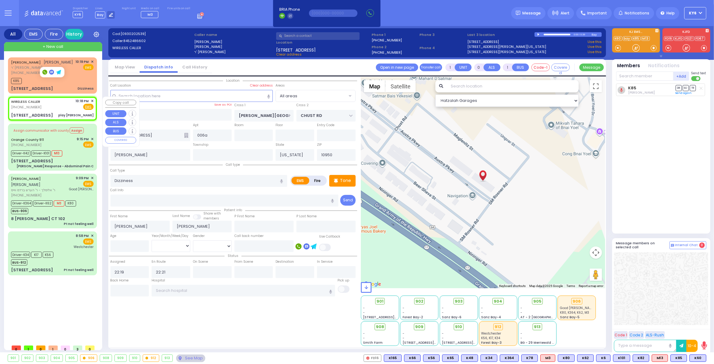
type input "2"
type input "1"
select select
type input "play [PERSON_NAME]"
radio input "true"
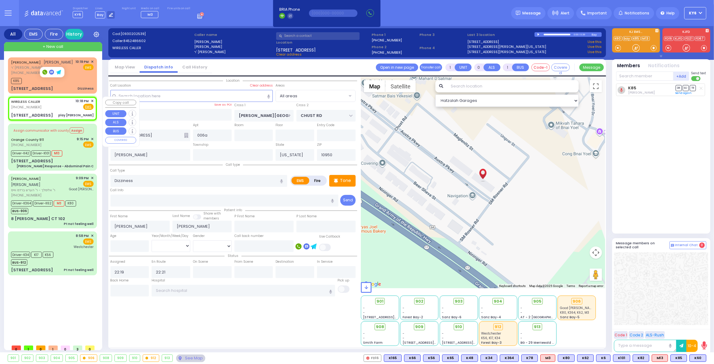
select select
type input "22:18"
type input "LUBLIN WAY"
type input "FOREST RD"
type input "[STREET_ADDRESS]"
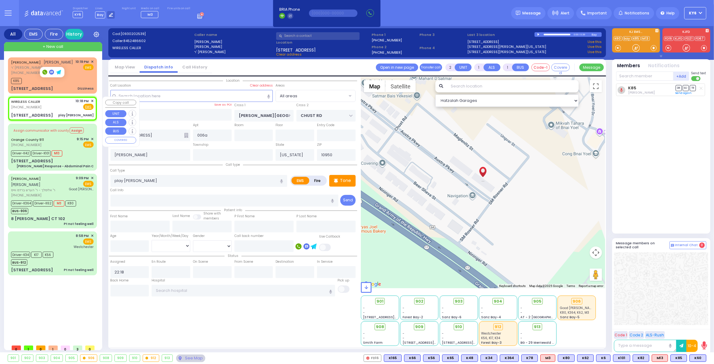
type input "011"
select select "SECTION 1"
select select "Hatzalah Garages"
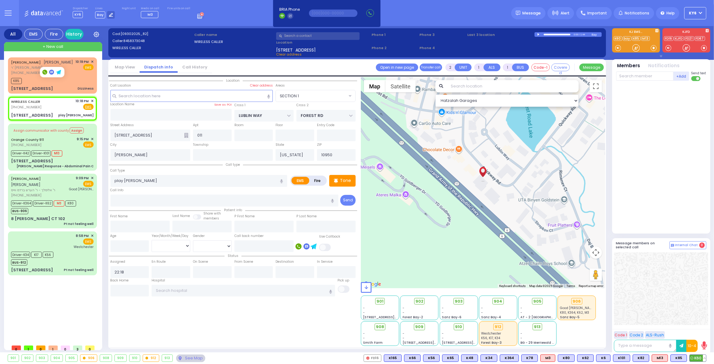
drag, startPoint x: 699, startPoint y: 360, endPoint x: 699, endPoint y: 356, distance: 3.7
click at [699, 358] on span "K60" at bounding box center [698, 358] width 16 height 7
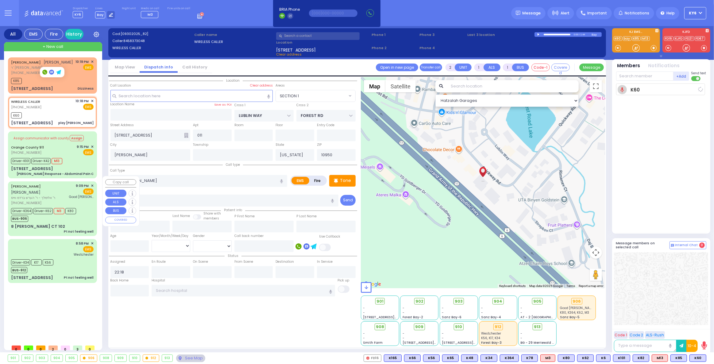
select select
radio input "true"
select select
type input "22:22"
select select "Hatzalah Garages"
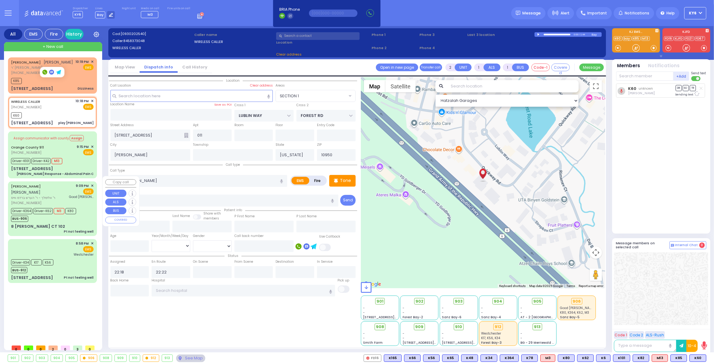
select select "SECTION 1"
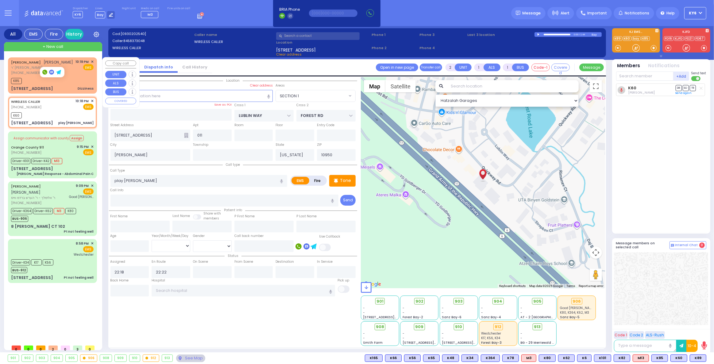
drag, startPoint x: 52, startPoint y: 84, endPoint x: 60, endPoint y: 83, distance: 7.1
click at [56, 83] on div "[PERSON_NAME] [PERSON_NAME] ר' [PERSON_NAME] [PHONE_NUMBER] 10:19 PM ✕ EMS K85" at bounding box center [52, 75] width 87 height 34
type input "1"
type input "0"
select select
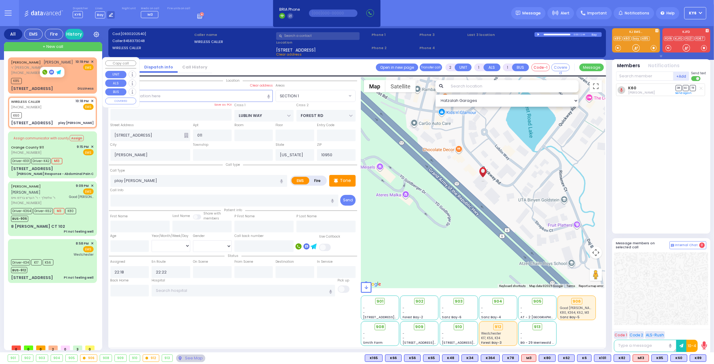
type input "Dizziness"
radio input "true"
type input "[PERSON_NAME]"
select select
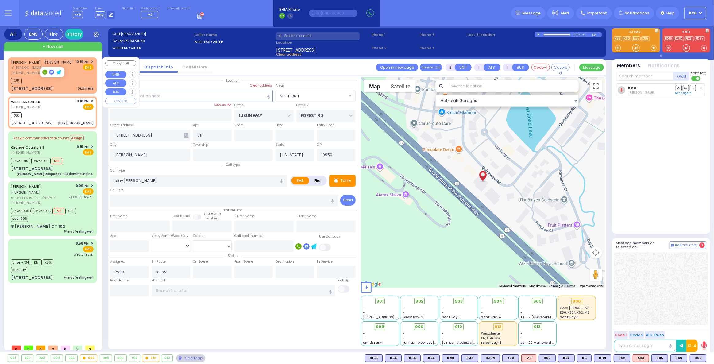
type input "22:19"
type input "22:21"
select select "Hatzalah Garages"
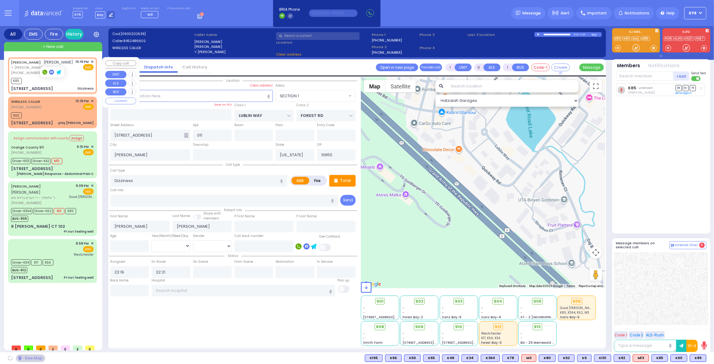
type input "[PERSON_NAME][GEOGRAPHIC_DATA]"
type input "CHUST RD"
type input "[STREET_ADDRESS]"
type input "006a"
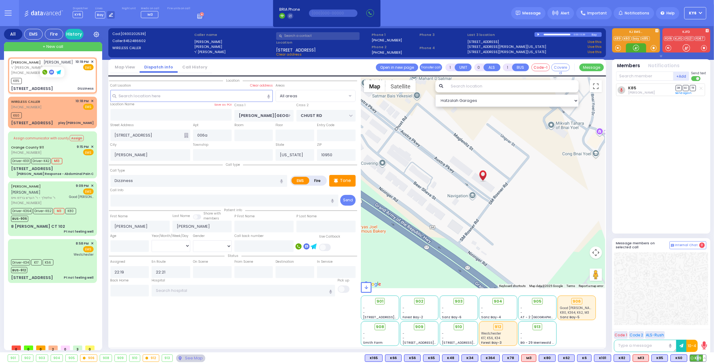
click at [699, 355] on span "K89" at bounding box center [698, 358] width 16 height 7
select select
radio input "true"
select select
select select "Hatzalah Garages"
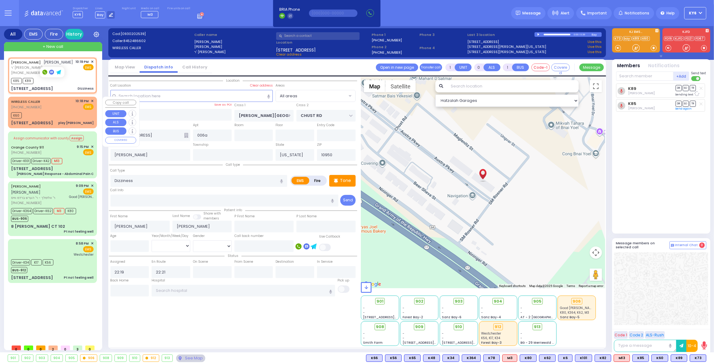
click at [32, 111] on div "K60" at bounding box center [52, 115] width 83 height 8
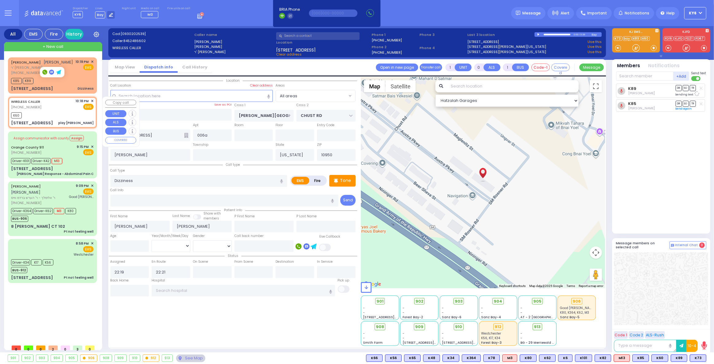
type input "2"
type input "1"
select select
type input "play [PERSON_NAME]"
radio input "true"
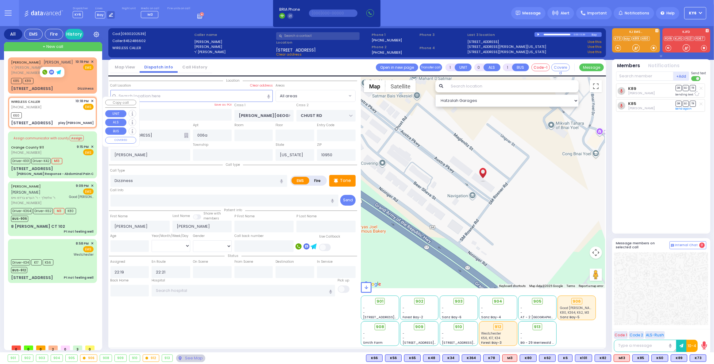
select select
type input "22:18"
type input "22:22"
type input "LUBLIN WAY"
type input "FOREST RD"
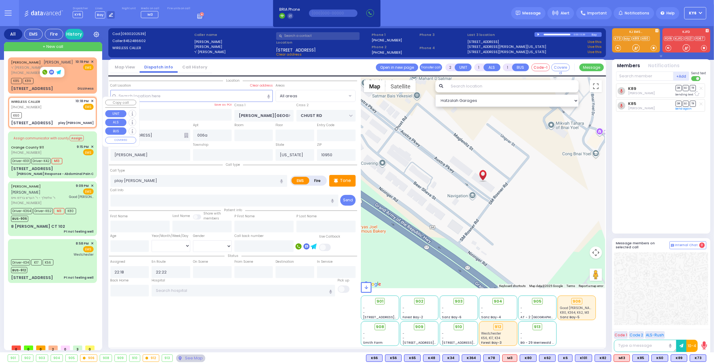
type input "[STREET_ADDRESS]"
type input "011"
select select "SECTION 1"
select select "Hatzalah Garages"
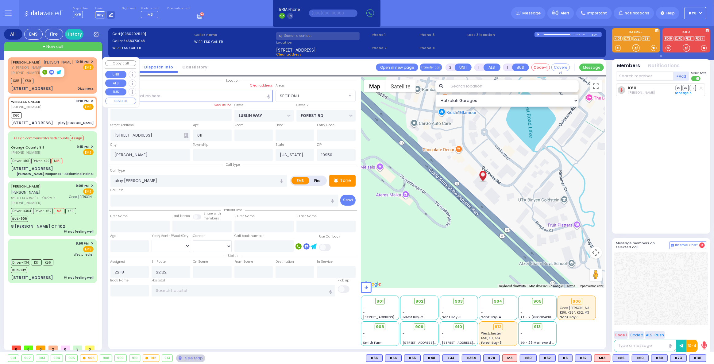
click at [27, 77] on div "K85 K89" at bounding box center [22, 80] width 22 height 8
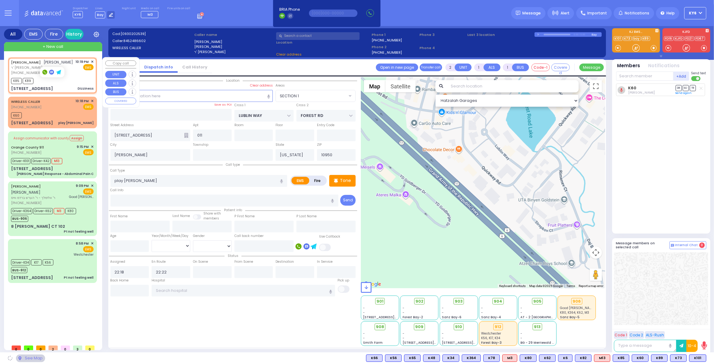
type input "1"
type input "0"
select select
type input "Dizziness"
radio input "true"
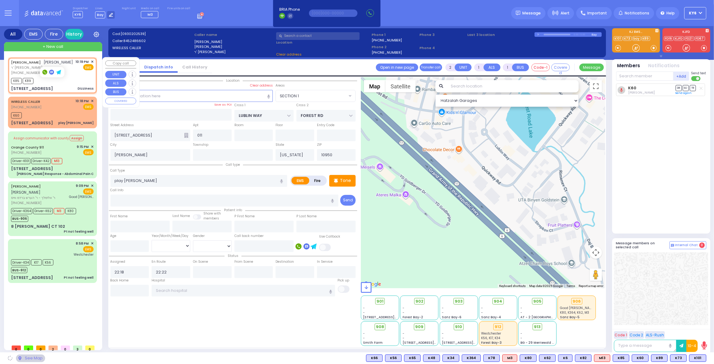
type input "[PERSON_NAME]"
select select
type input "22:19"
type input "22:21"
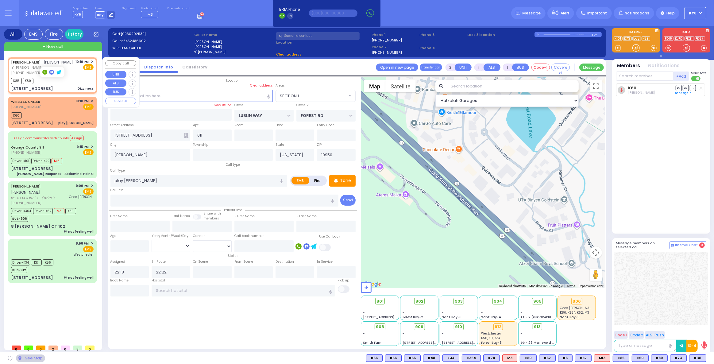
select select "Hatzalah Garages"
type input "[PERSON_NAME][GEOGRAPHIC_DATA]"
type input "CHUST RD"
type input "[STREET_ADDRESS]"
type input "006a"
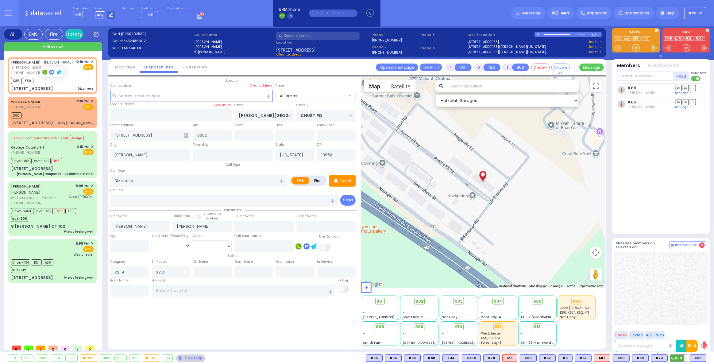
click at [679, 359] on span "K101" at bounding box center [679, 358] width 17 height 7
select select
radio input "true"
select select
select select "Hatzalah Garages"
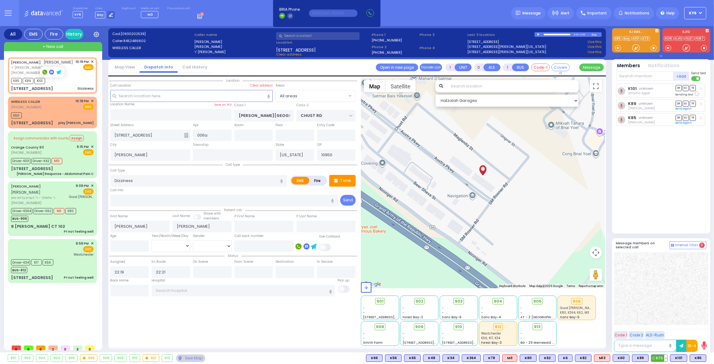
click at [662, 359] on span "K73" at bounding box center [660, 358] width 16 height 7
click at [50, 115] on div "K60" at bounding box center [52, 115] width 83 height 8
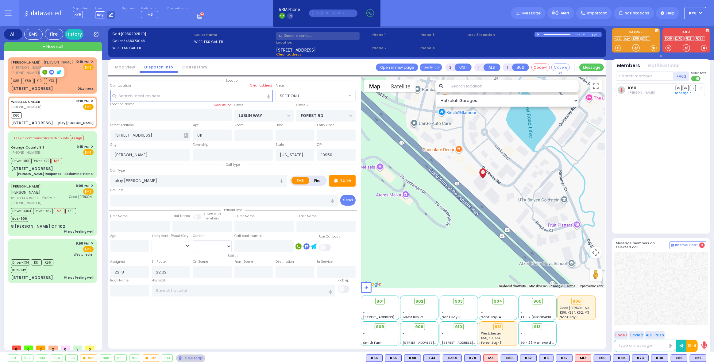
drag, startPoint x: 693, startPoint y: 356, endPoint x: 694, endPoint y: 353, distance: 3.8
click at [694, 354] on div "901 902 903 904 905 906" at bounding box center [357, 358] width 714 height 12
click at [699, 358] on span "K22" at bounding box center [698, 358] width 16 height 7
click at [704, 359] on button at bounding box center [704, 358] width 3 height 7
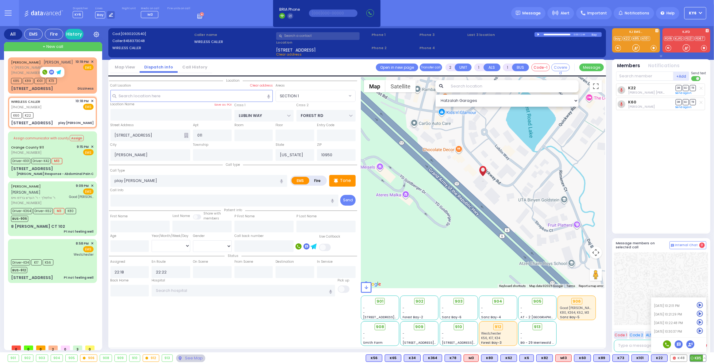
click at [700, 330] on icon at bounding box center [700, 331] width 6 height 6
click at [59, 79] on div "K85 K89 K101 K73" at bounding box center [36, 80] width 50 height 8
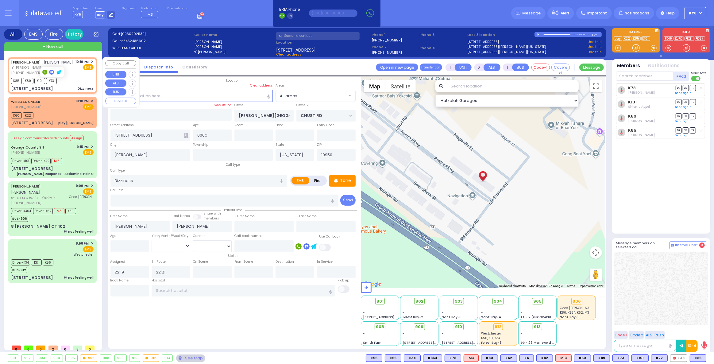
click at [92, 60] on span "✕" at bounding box center [92, 61] width 3 height 5
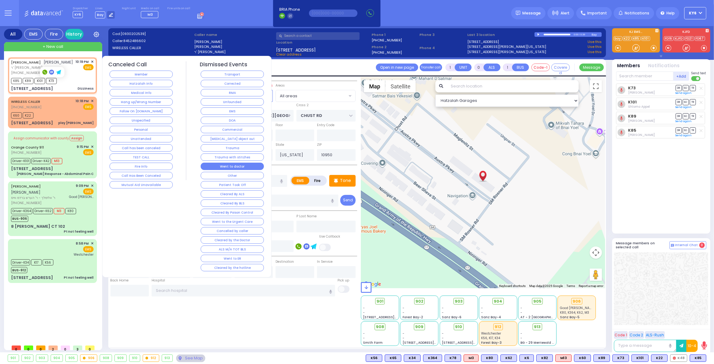
click at [234, 163] on button "Went to doctor" at bounding box center [232, 166] width 63 height 7
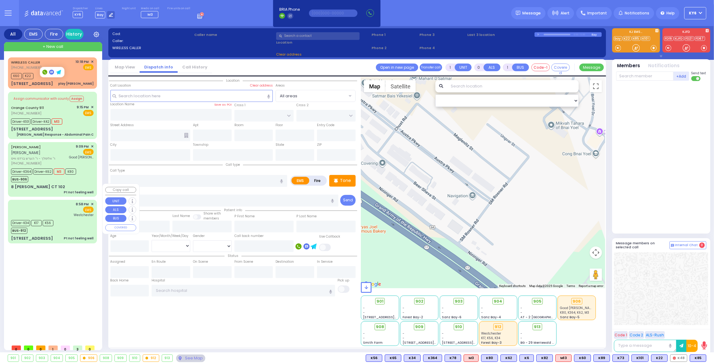
click at [28, 219] on div "8:58 PM ✕ EMS [GEOGRAPHIC_DATA]" at bounding box center [52, 222] width 87 height 42
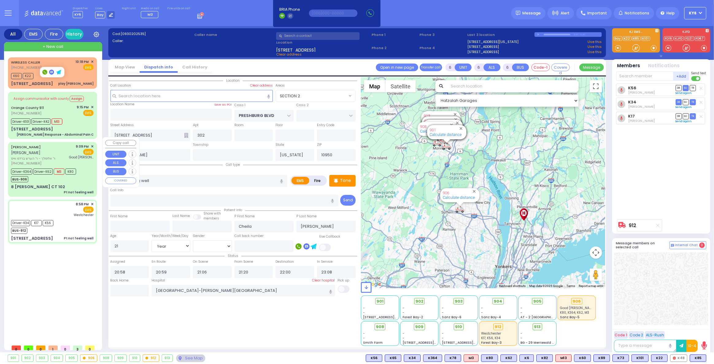
click at [49, 175] on div "BUS-906" at bounding box center [43, 179] width 65 height 8
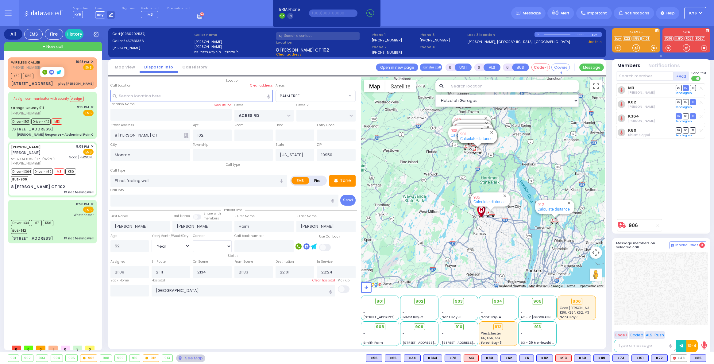
select select "PALM TREE"
select select "Year"
select select "[DEMOGRAPHIC_DATA]"
click at [686, 130] on span "SO" at bounding box center [686, 130] width 6 height 6
select select
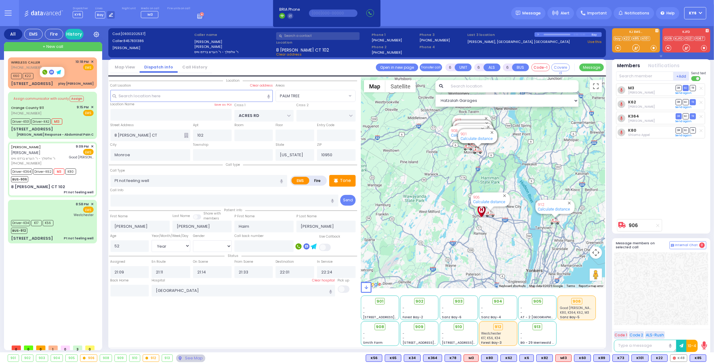
radio input "true"
select select "Year"
select select "[DEMOGRAPHIC_DATA]"
select select "Hatzalah Garages"
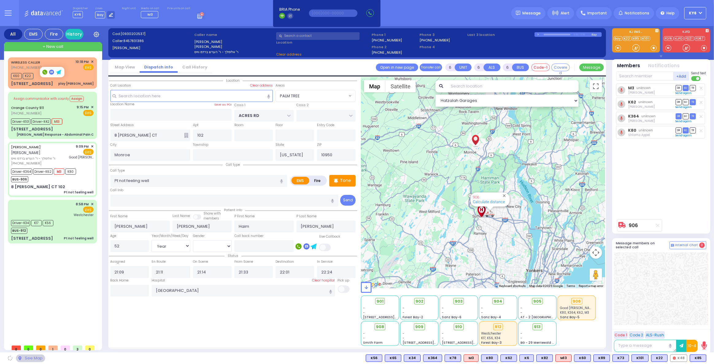
select select "PALM TREE"
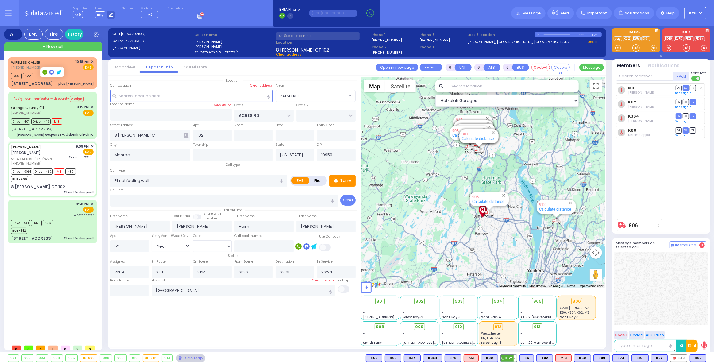
click at [517, 357] on div "K62 K62" at bounding box center [509, 357] width 17 height 7
click at [517, 357] on button at bounding box center [515, 358] width 3 height 7
click at [514, 329] on icon at bounding box center [511, 331] width 6 height 6
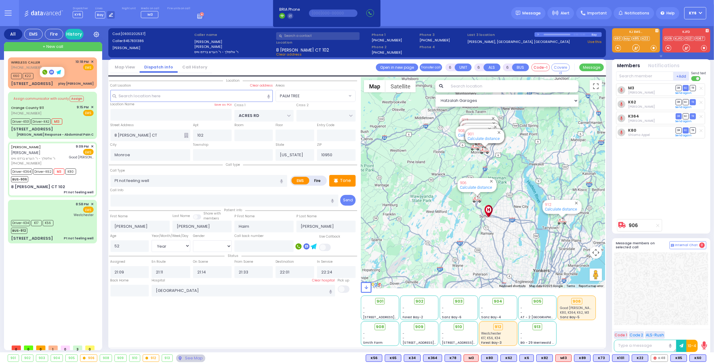
click at [45, 75] on div at bounding box center [52, 72] width 24 height 10
click at [54, 79] on div "WIRELESS CALLER (845) 837-3048 10:18 PM ✕ EMS K60" at bounding box center [52, 72] width 87 height 29
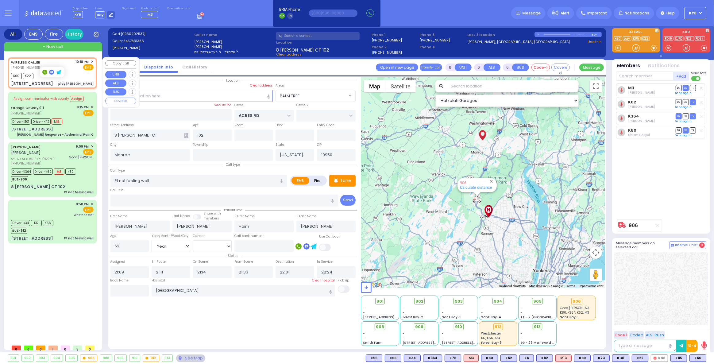
type input "2"
type input "1"
select select
type input "play [PERSON_NAME]"
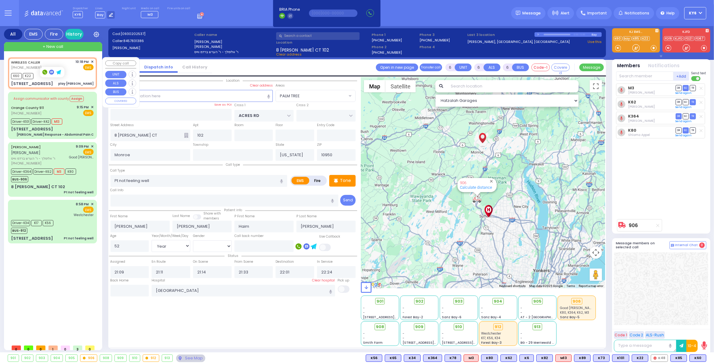
radio input "true"
select select
type input "22:18"
type input "22:22"
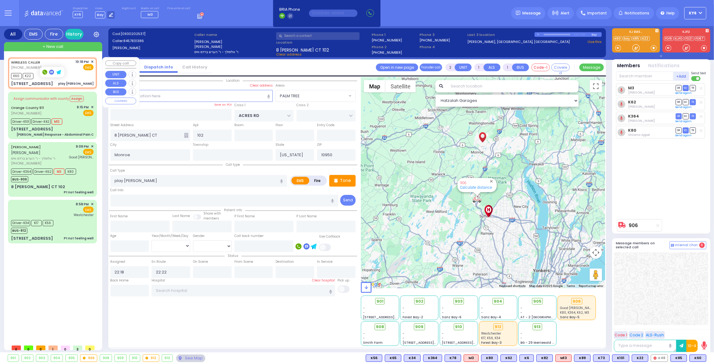
type input "LUBLIN WAY"
type input "FOREST RD"
type input "[STREET_ADDRESS]"
type input "011"
type input "[PERSON_NAME]"
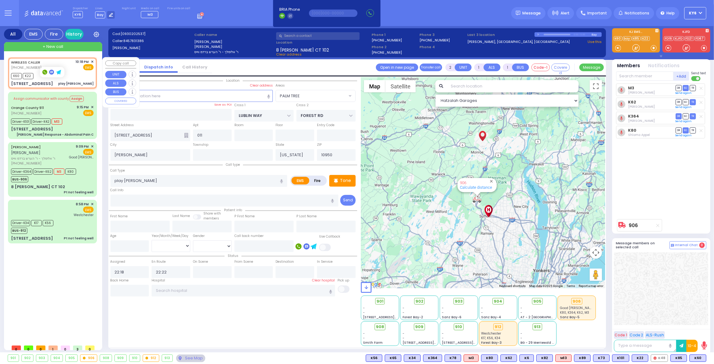
select select "SECTION 1"
select select "Hatzalah Garages"
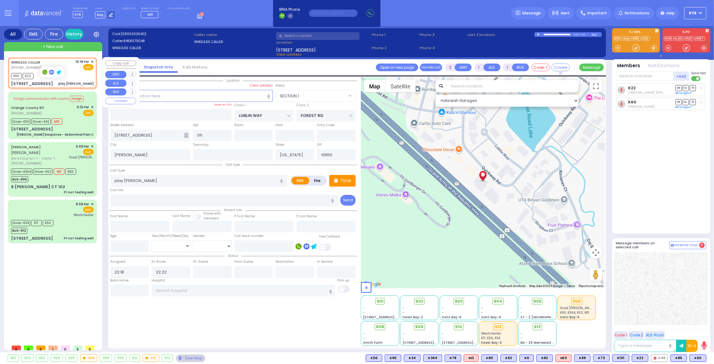
click at [93, 61] on span "✕" at bounding box center [92, 61] width 3 height 5
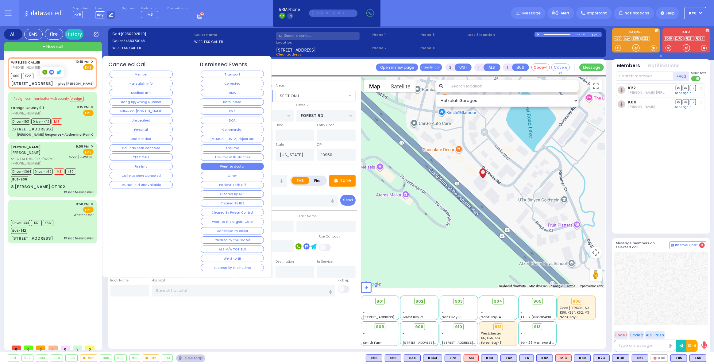
click at [246, 163] on button "Went to doctor" at bounding box center [232, 166] width 63 height 7
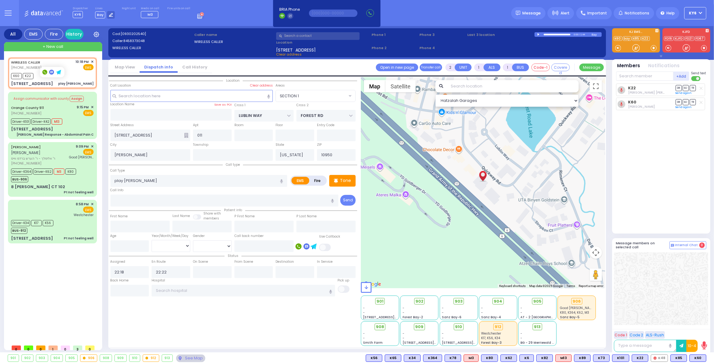
select select
radio input "true"
select select
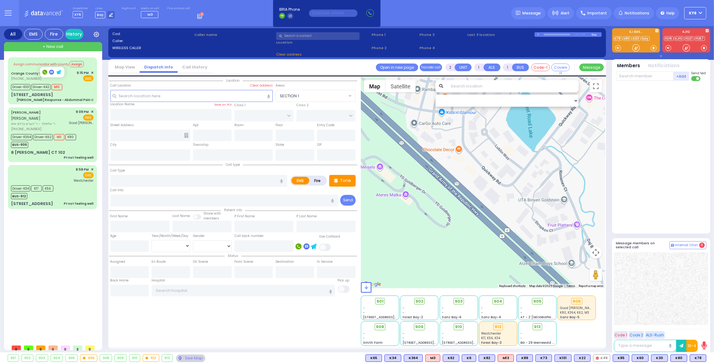
click at [199, 17] on rect at bounding box center [199, 17] width 1 height 1
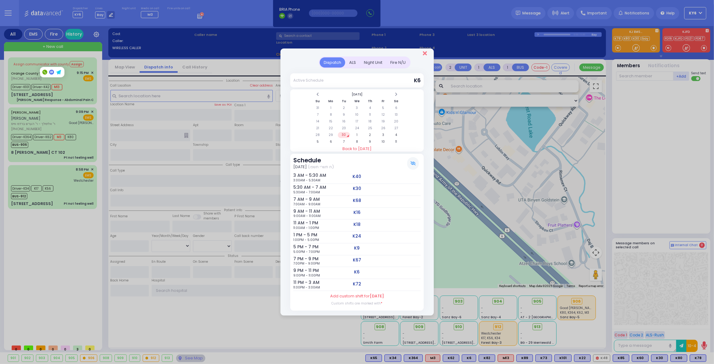
click at [425, 52] on icon "Close" at bounding box center [425, 53] width 4 height 6
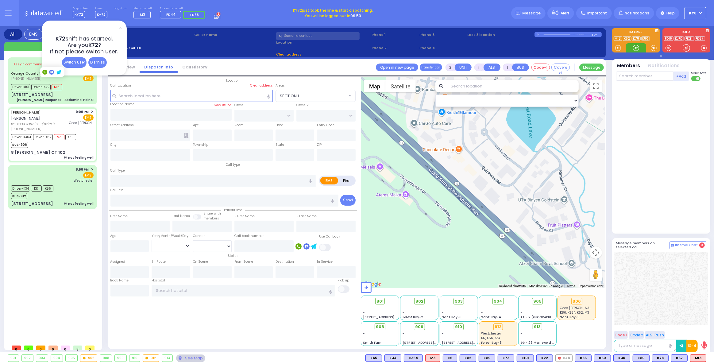
type input "6"
select select
type input "Pt not feeling well"
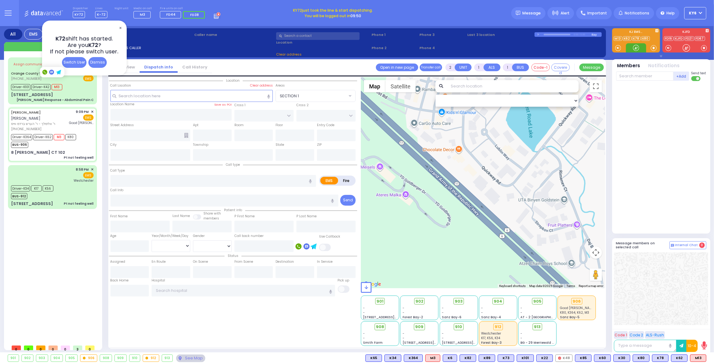
radio input "true"
type input "[PERSON_NAME]"
type input "Haim"
type input "[PERSON_NAME]"
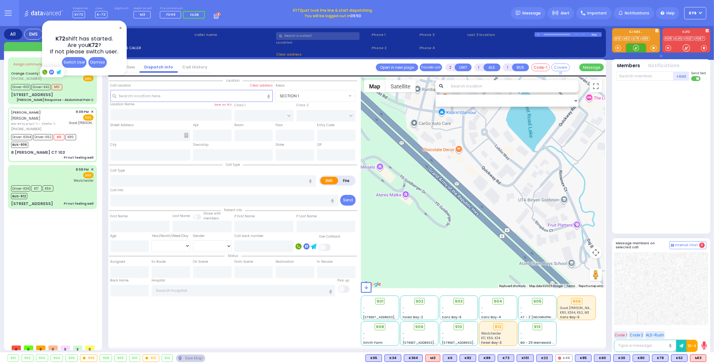
type input "52"
select select "Year"
select select "[DEMOGRAPHIC_DATA]"
type input "21:09"
type input "21:11"
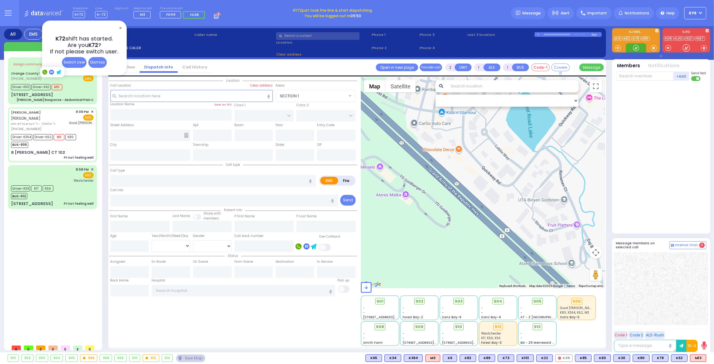
type input "21:14"
type input "21:33"
type input "22:01"
type input "22:24"
type input "23:02"
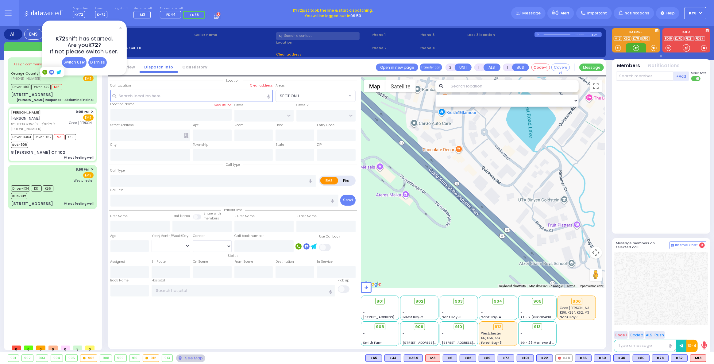
type input "[GEOGRAPHIC_DATA]"
select select "Hatzalah Garages"
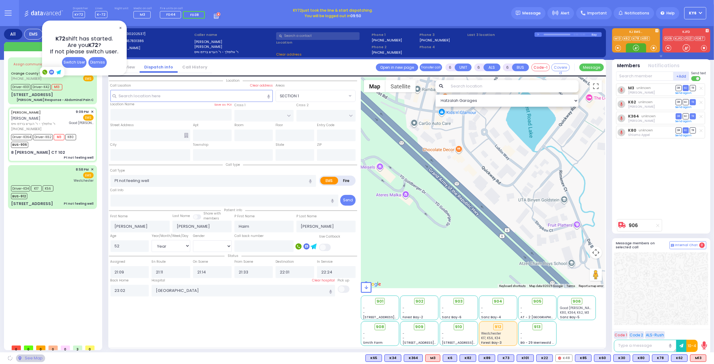
type input "ACRES RD"
type input "8 [PERSON_NAME] CT"
type input "102"
type input "Monroe"
type input "[US_STATE]"
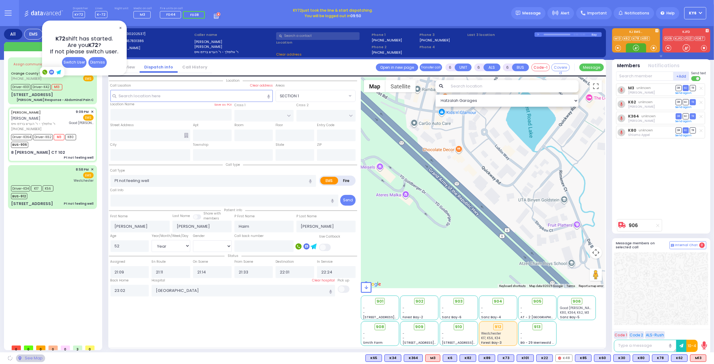
type input "10950"
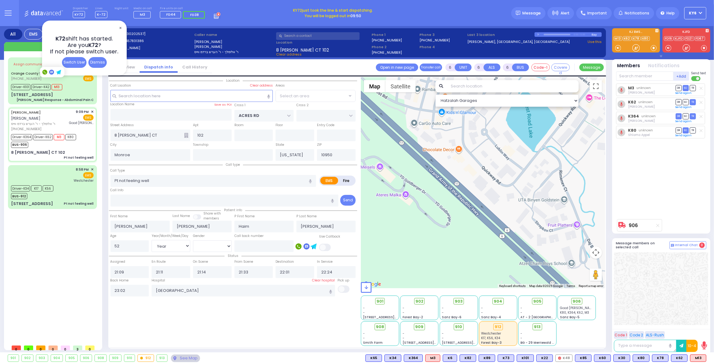
select select "PALM TREE"
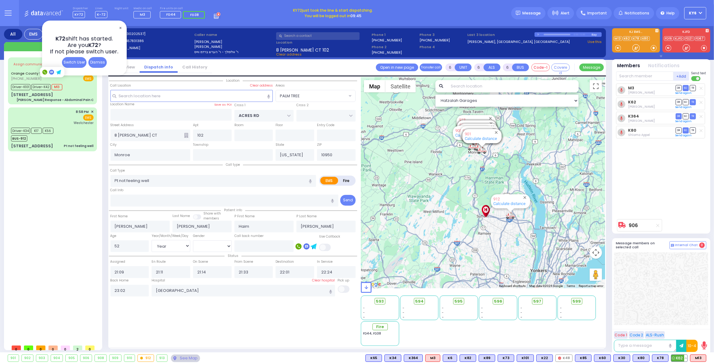
click at [687, 358] on button at bounding box center [685, 358] width 3 height 7
click at [682, 330] on icon at bounding box center [681, 331] width 6 height 6
click at [39, 128] on span "K17" at bounding box center [36, 131] width 11 height 6
select select
radio input "true"
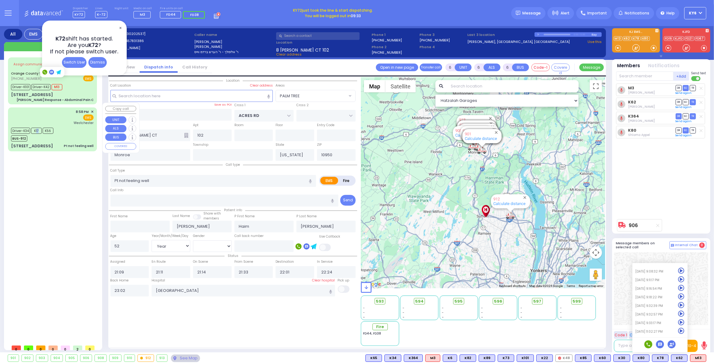
type input "Cheila"
type input "[PERSON_NAME]"
type input "21"
select select "Year"
select select "[DEMOGRAPHIC_DATA]"
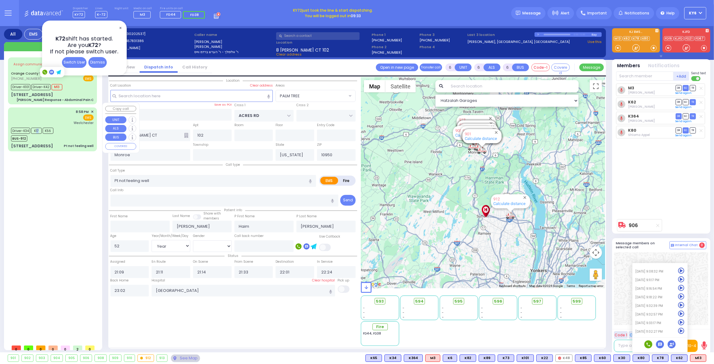
type input "20:58"
type input "20:59"
type input "21:06"
type input "21:20"
type input "22:00"
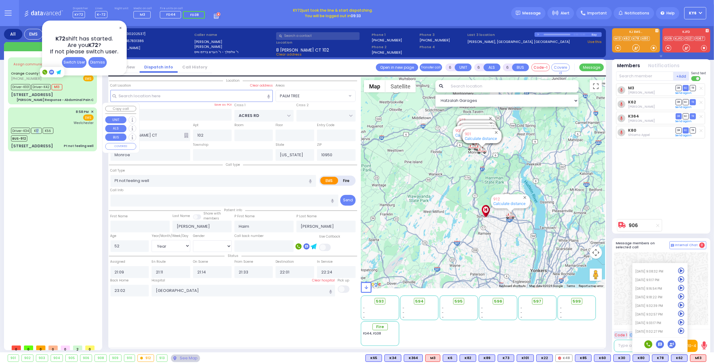
type input "23:08"
type input "[GEOGRAPHIC_DATA]-[PERSON_NAME][GEOGRAPHIC_DATA]"
select select "Hatzalah Garages"
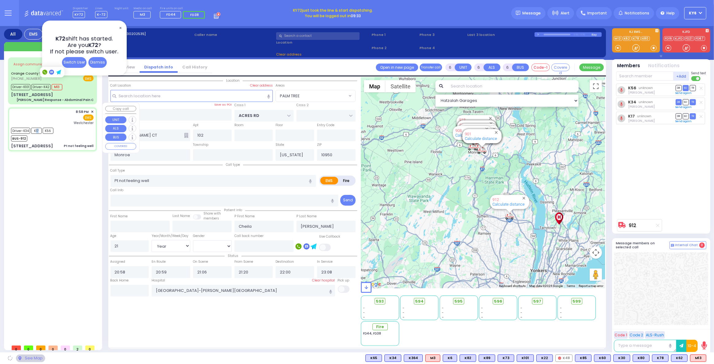
type input "PRESHBURG BLVD"
type input "[STREET_ADDRESS]"
type input "302"
type input "[PERSON_NAME]"
select select "SECTION 2"
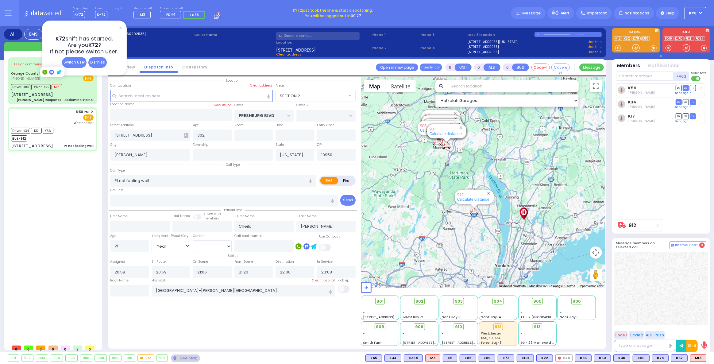
click at [120, 25] on span "✕" at bounding box center [120, 28] width 5 height 7
